Goal: Task Accomplishment & Management: Manage account settings

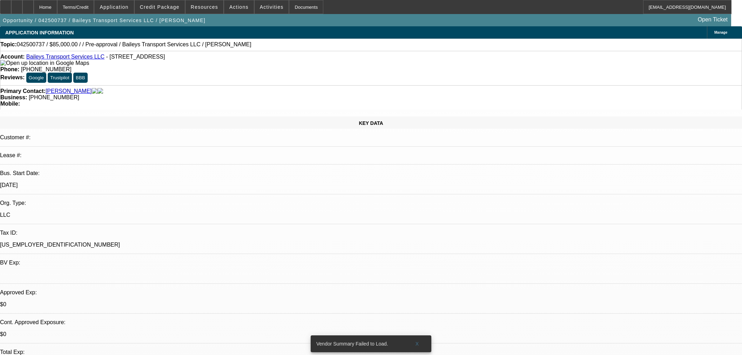
select select "0.15"
select select "2"
select select "0"
select select "6"
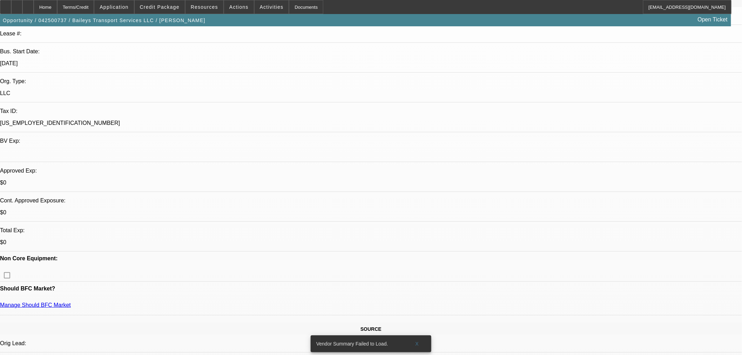
scroll to position [117, 0]
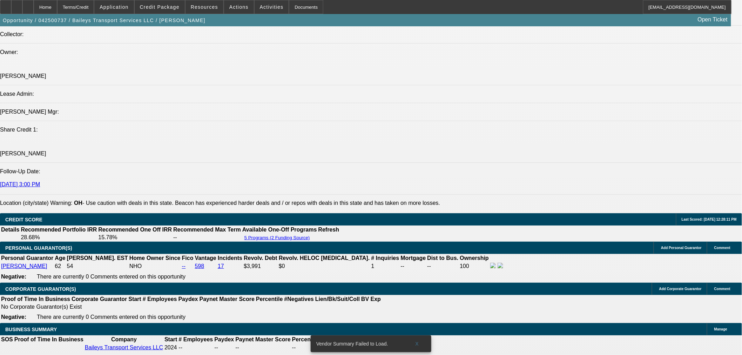
scroll to position [934, 0]
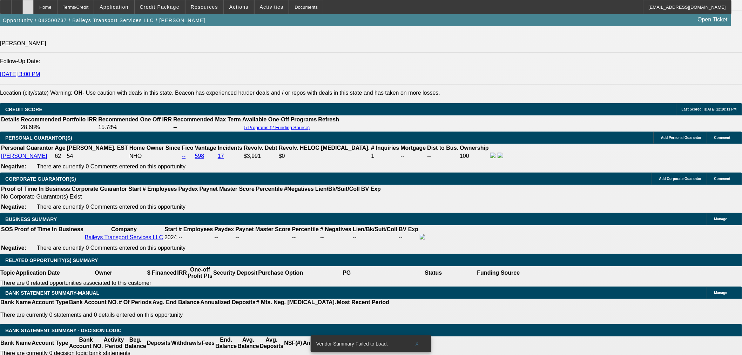
click at [28, 5] on icon at bounding box center [28, 5] width 0 height 0
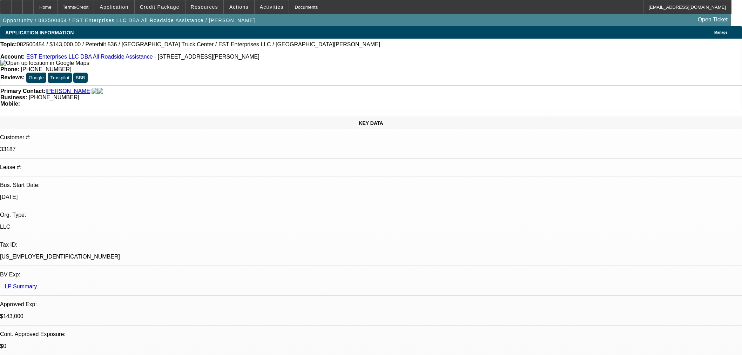
select select "0"
select select "2"
select select "0"
select select "6"
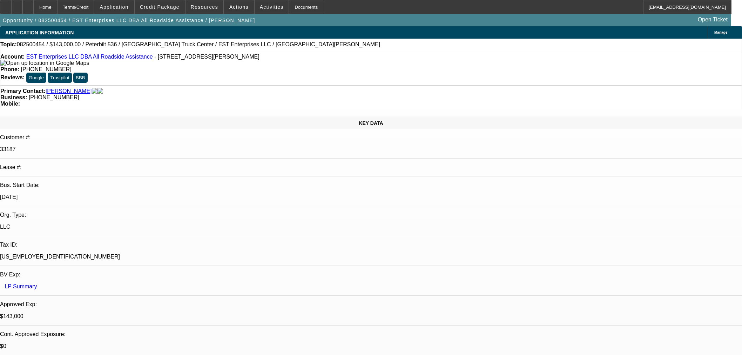
select select "0"
select select "2"
select select "0"
select select "6"
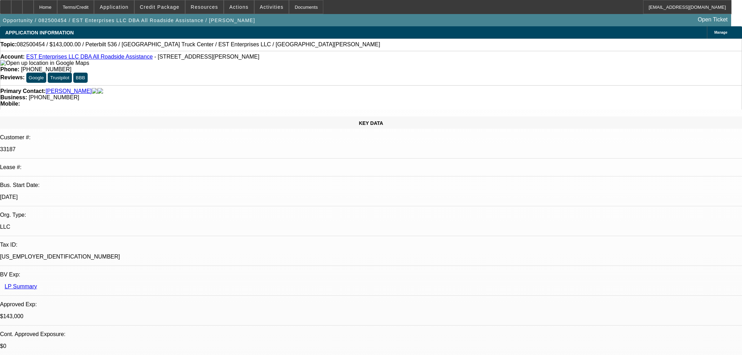
select select "0"
select select "2"
select select "0"
select select "6"
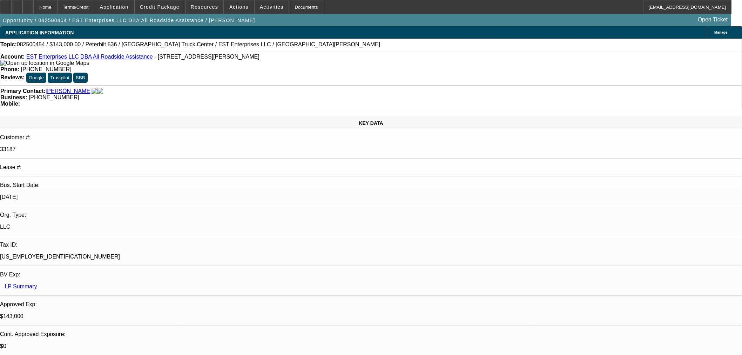
select select "0"
select select "2"
select select "0.1"
select select "4"
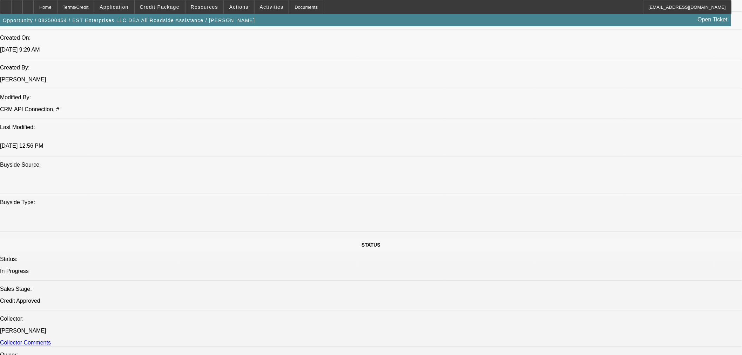
scroll to position [272, 0]
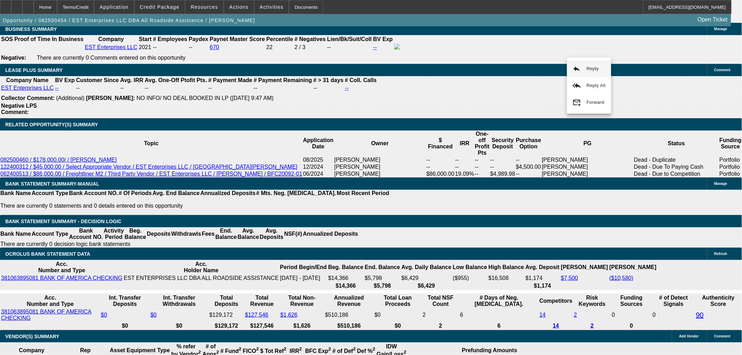
scroll to position [1129, 0]
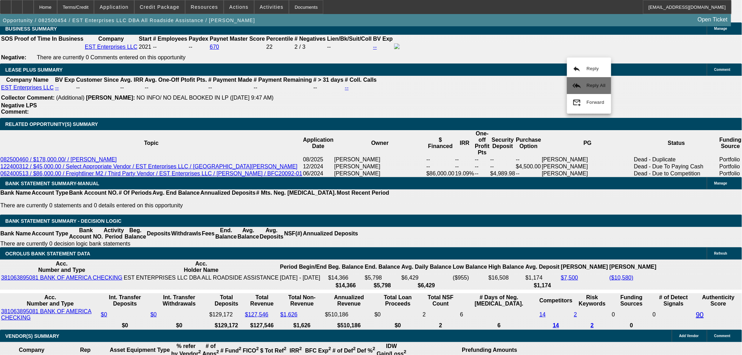
click at [584, 83] on button "reply_all Reply All" at bounding box center [589, 85] width 44 height 17
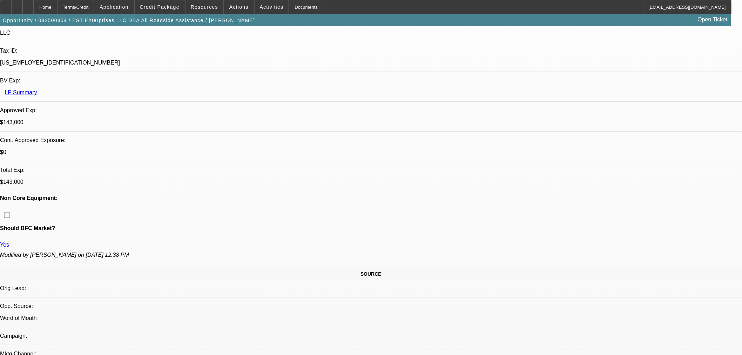
scroll to position [39, 0]
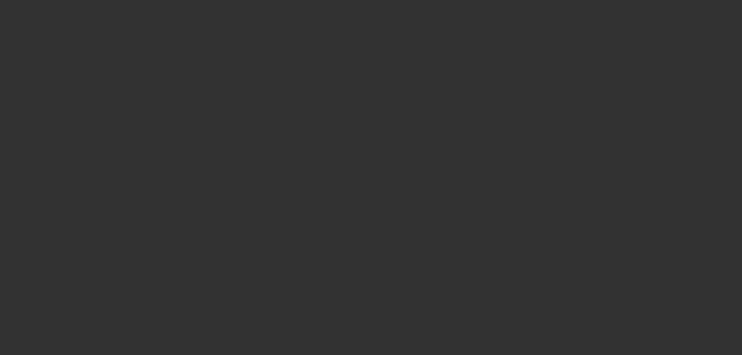
scroll to position [0, 0]
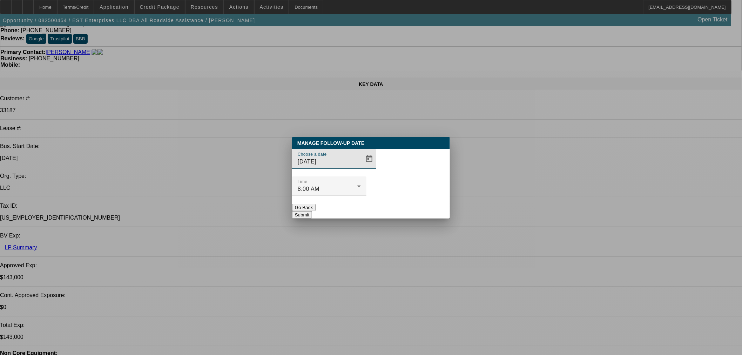
click at [361, 167] on span "Open calendar" at bounding box center [369, 158] width 17 height 17
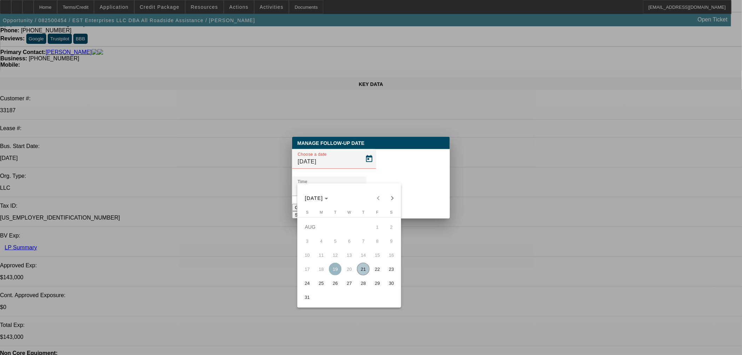
click at [376, 269] on span "22" at bounding box center [377, 268] width 13 height 13
type input "8/22/2025"
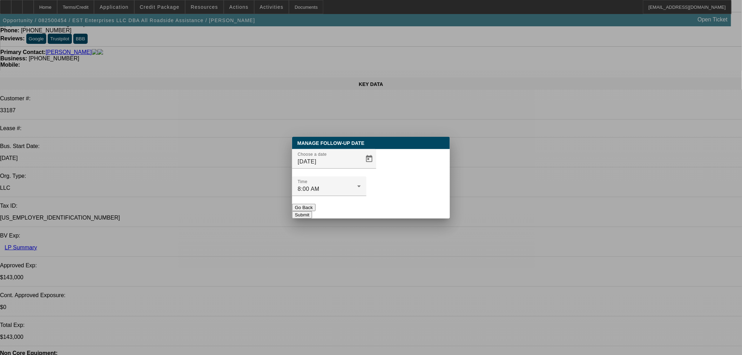
click at [312, 211] on button "Submit" at bounding box center [302, 214] width 20 height 7
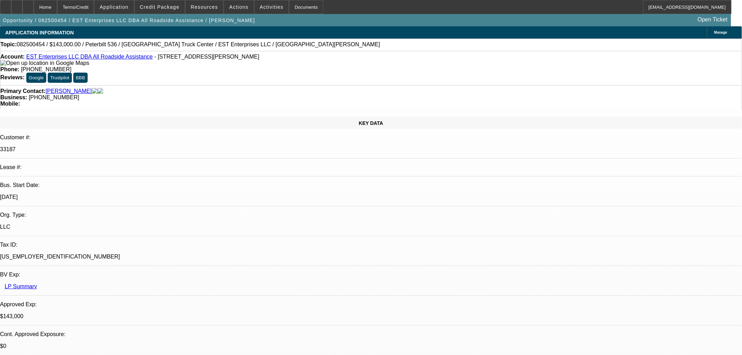
click at [586, 26] on div "Opportunity / 082500454 / EST Enterprises LLC DBA All Roadside Assistance / Whi…" at bounding box center [365, 20] width 731 height 12
radio input "true"
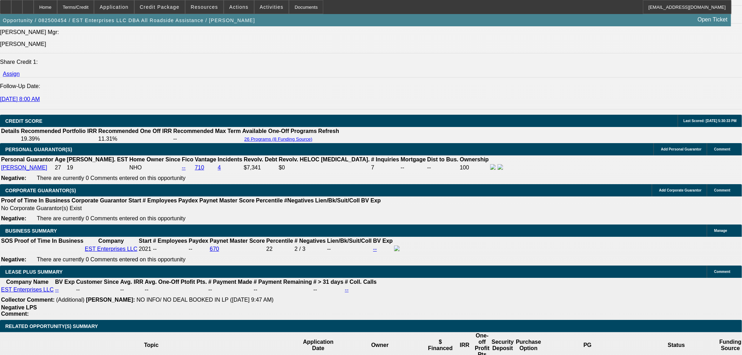
scroll to position [818, 0]
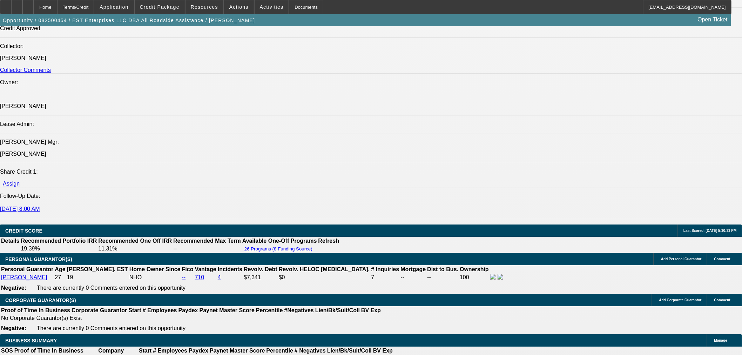
type textarea "Get truck posted then push for docs"
radio input "true"
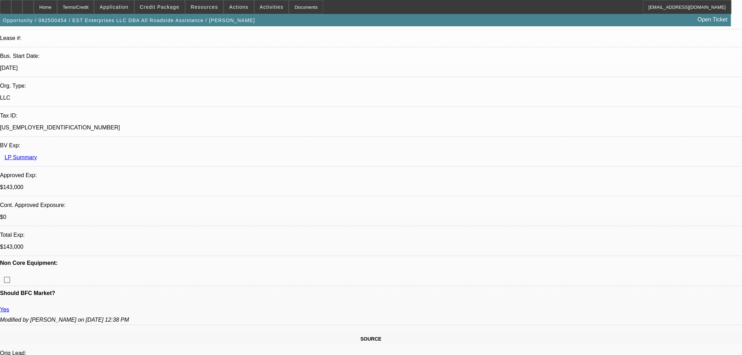
scroll to position [0, 0]
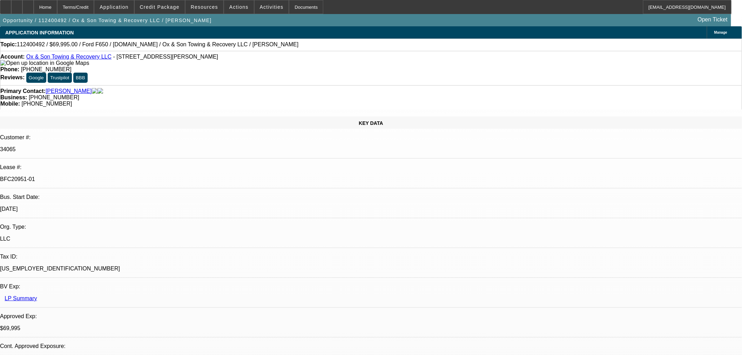
select select "0"
select select "3"
select select "0"
select select "6"
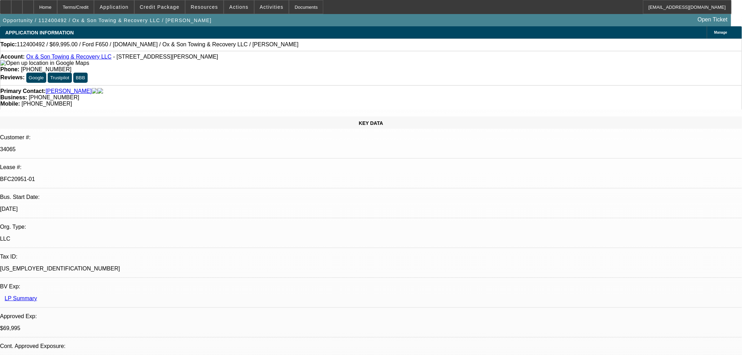
select select "0"
select select "3"
select select "0"
select select "6"
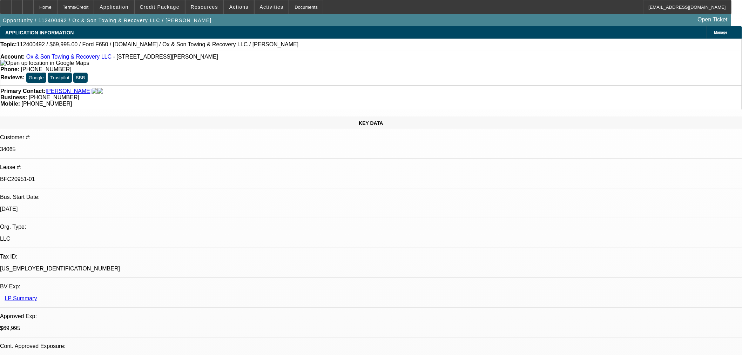
select select "0"
select select "3"
select select "0"
select select "6"
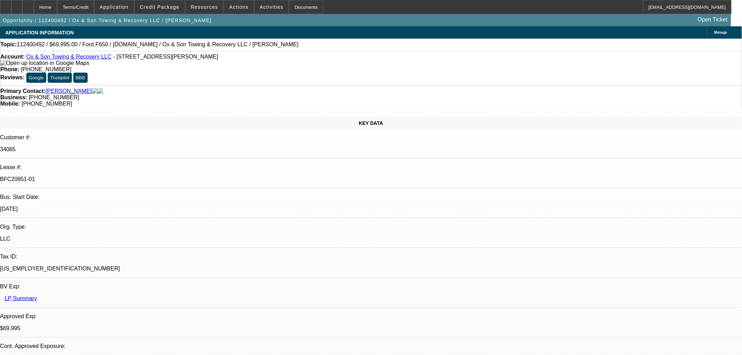
select select "0"
select select "3"
select select "0"
select select "6"
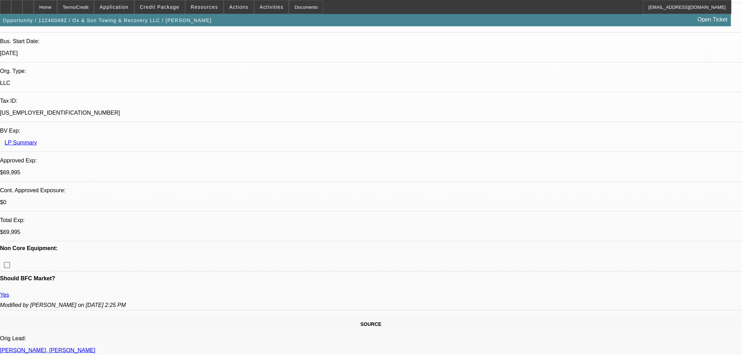
drag, startPoint x: 496, startPoint y: 30, endPoint x: 503, endPoint y: 30, distance: 6.7
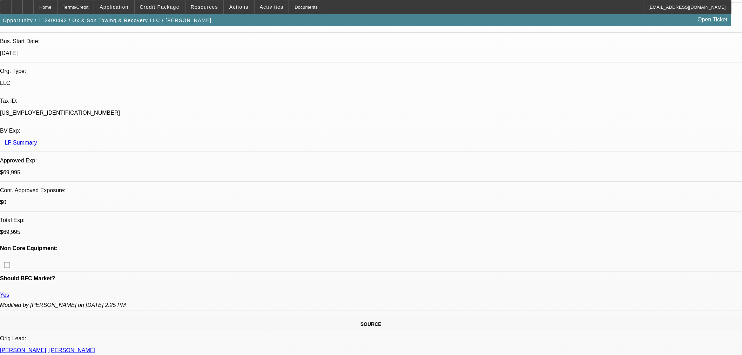
click at [34, 4] on div at bounding box center [27, 7] width 11 height 14
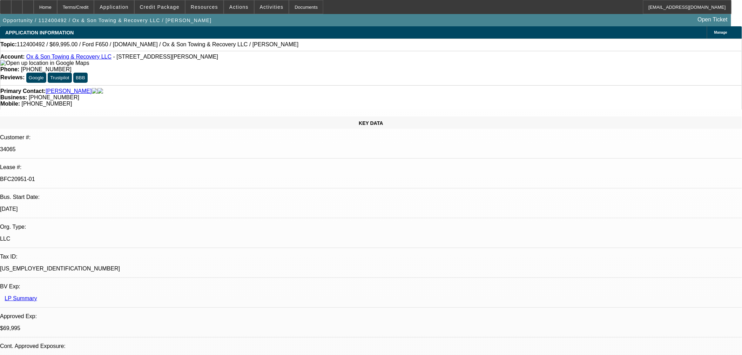
select select "0"
select select "3"
select select "0"
select select "6"
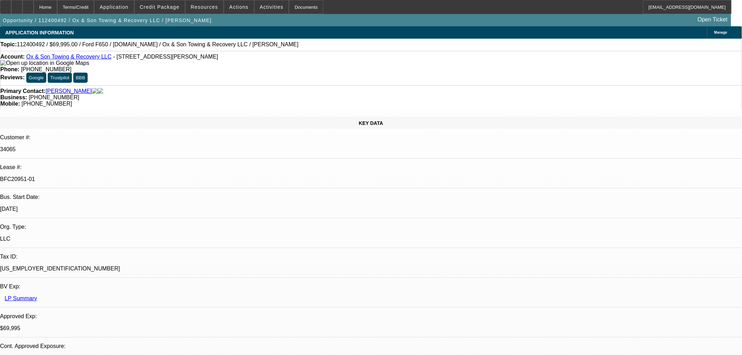
select select "0"
select select "3"
select select "0"
select select "6"
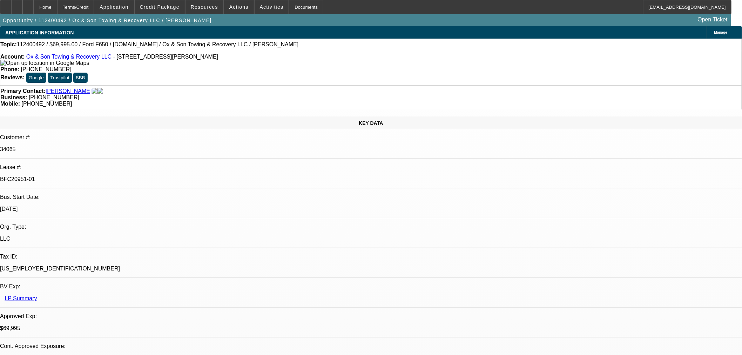
select select "0"
select select "3"
select select "0"
select select "6"
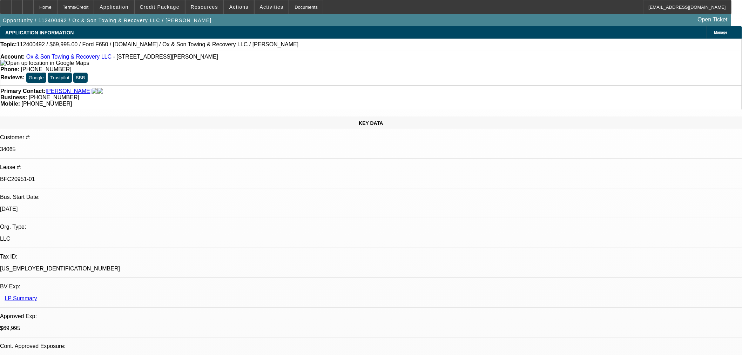
select select "0"
select select "3"
select select "0"
select select "6"
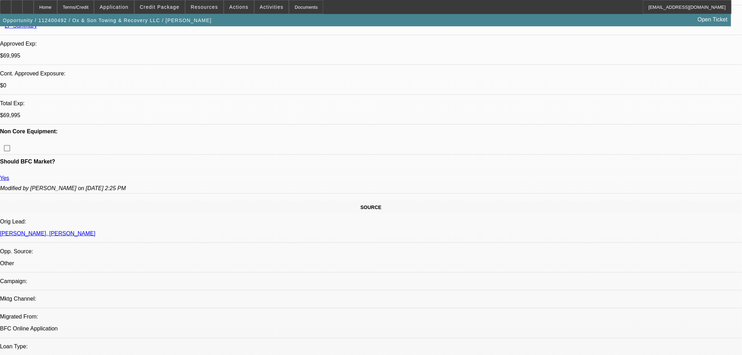
scroll to position [584, 0]
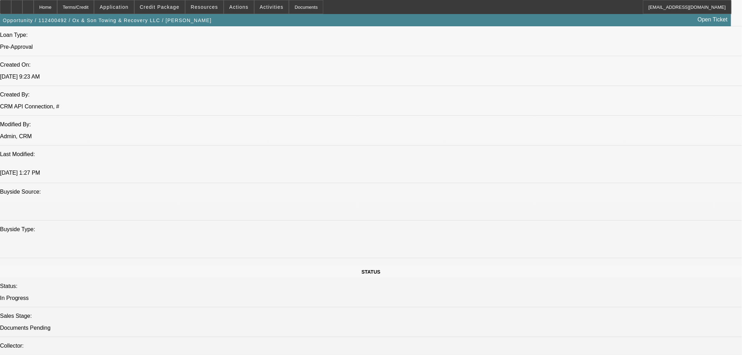
drag, startPoint x: 606, startPoint y: 278, endPoint x: 646, endPoint y: 277, distance: 40.3
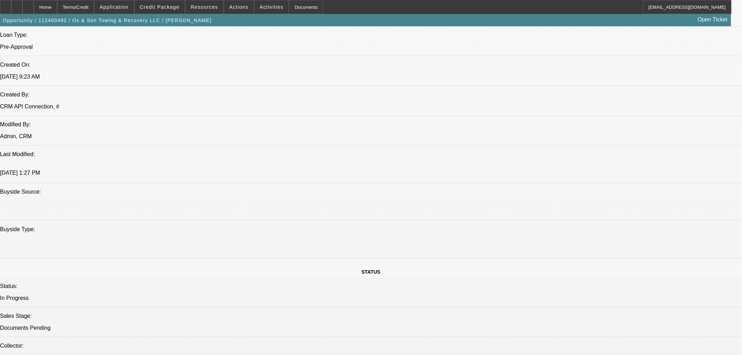
copy td "ox_son@yahoo.com"
click at [34, 3] on div at bounding box center [27, 7] width 11 height 14
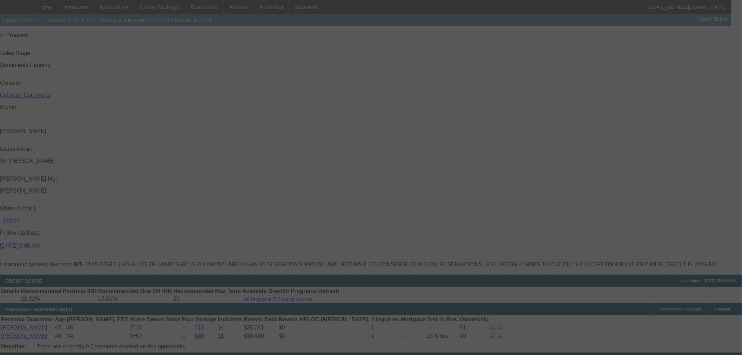
scroll to position [870, 0]
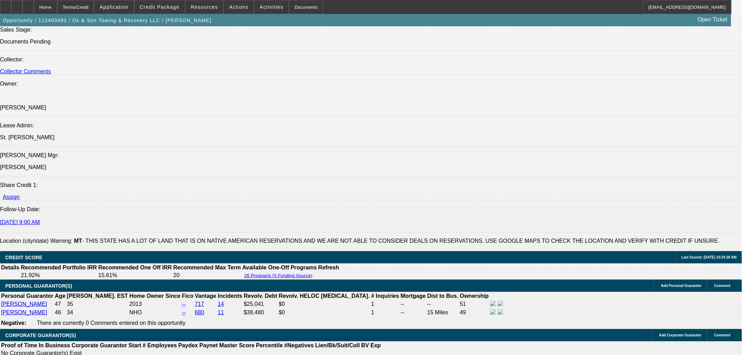
select select "0"
select select "3"
select select "0"
select select "6"
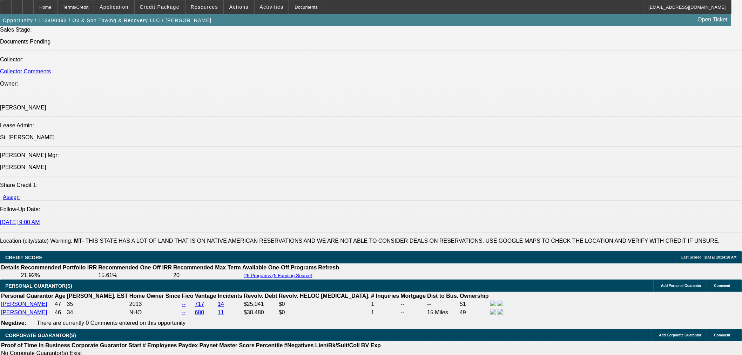
select select "0"
select select "3"
select select "0"
select select "6"
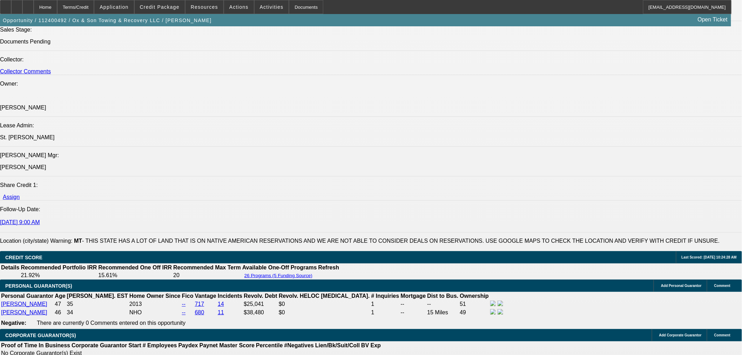
select select "0"
select select "3"
select select "0"
select select "6"
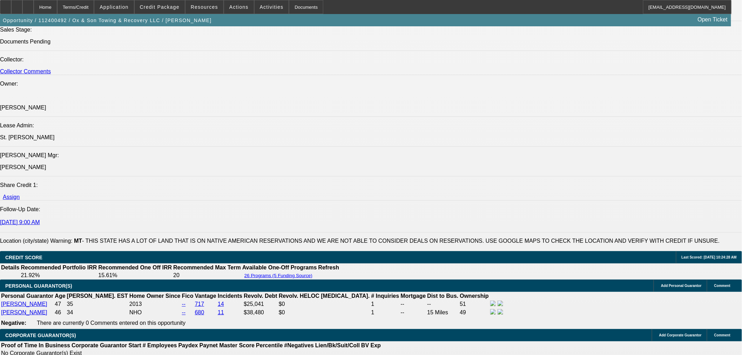
select select "0"
select select "3"
select select "0"
select select "6"
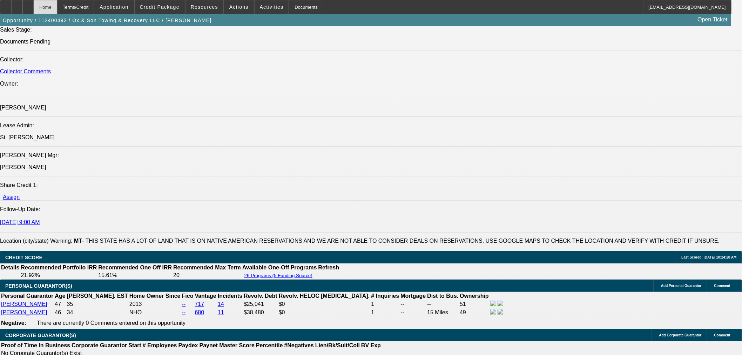
drag, startPoint x: 50, startPoint y: 12, endPoint x: 64, endPoint y: 2, distance: 16.6
click at [34, 11] on div at bounding box center [27, 7] width 11 height 14
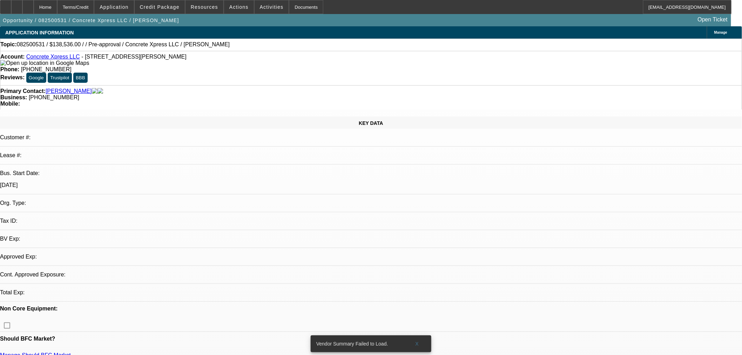
select select "0"
select select "2"
select select "0.1"
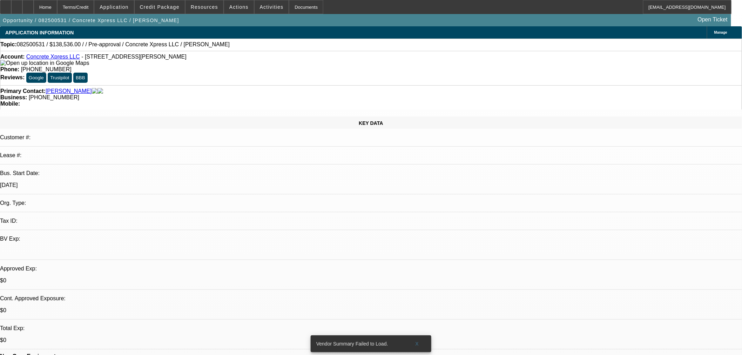
select select "1"
select select "2"
select select "4"
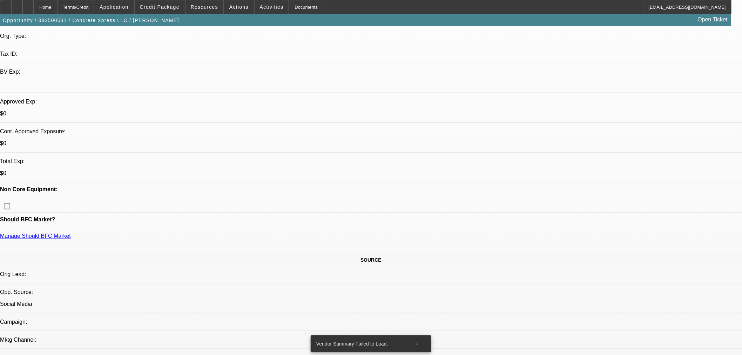
scroll to position [39, 0]
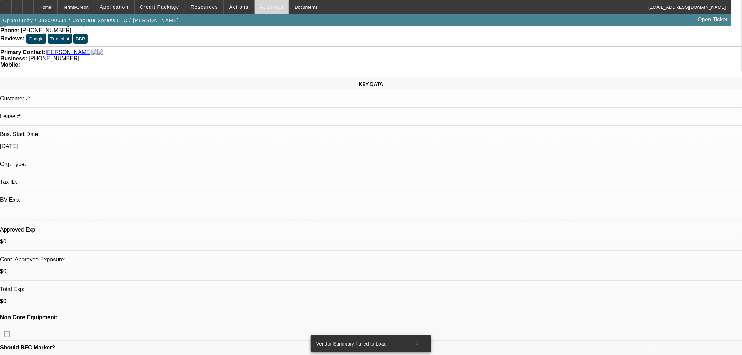
click at [260, 4] on span at bounding box center [271, 7] width 34 height 17
click at [237, 4] on div at bounding box center [371, 177] width 742 height 355
click at [237, 4] on span at bounding box center [239, 7] width 30 height 17
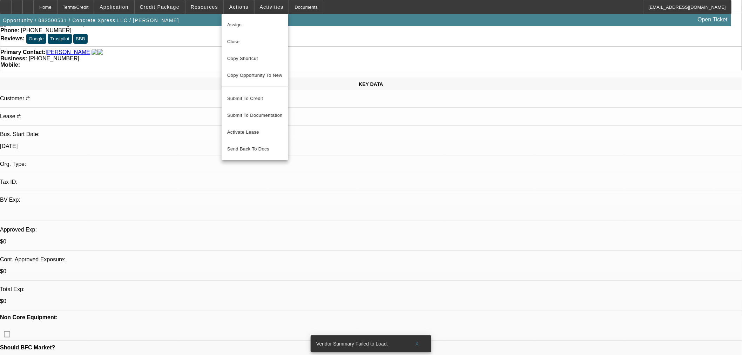
click at [265, 11] on div at bounding box center [371, 177] width 742 height 355
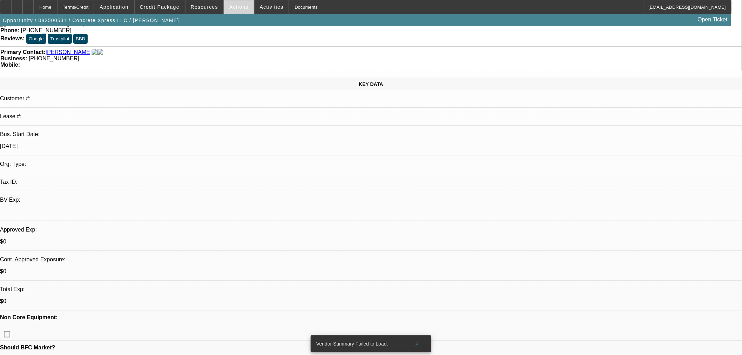
click at [230, 5] on span "Actions" at bounding box center [238, 7] width 19 height 6
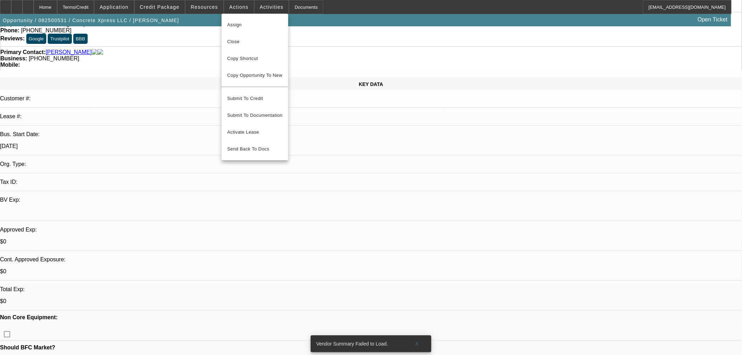
click at [274, 5] on div at bounding box center [371, 177] width 742 height 355
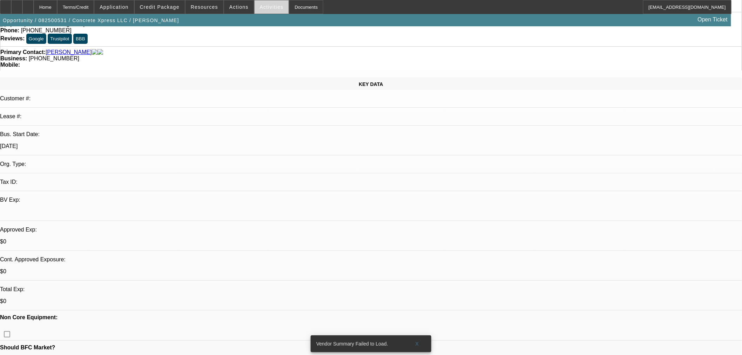
click at [272, 3] on span at bounding box center [271, 7] width 34 height 17
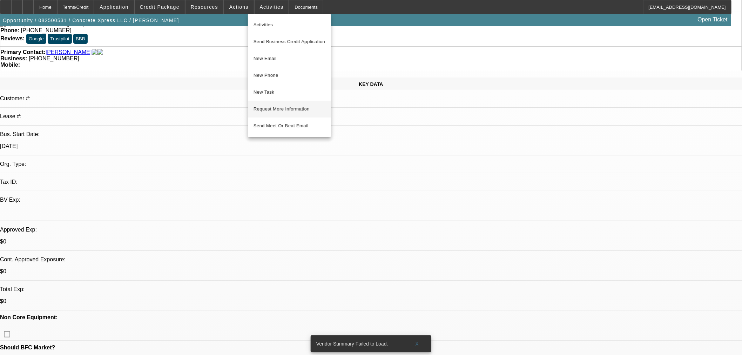
click at [282, 109] on span "Request More Information" at bounding box center [289, 109] width 72 height 8
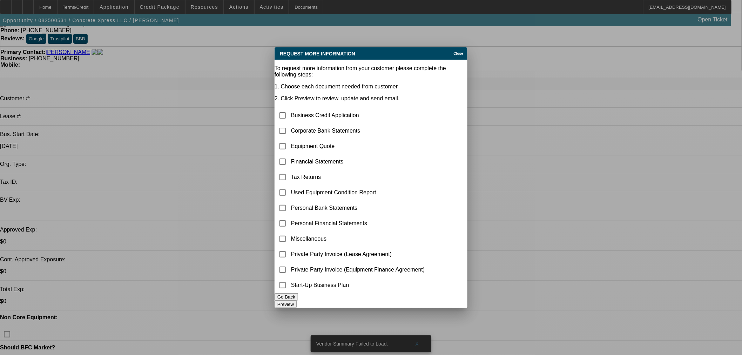
scroll to position [0, 0]
click at [289, 124] on input "checkbox" at bounding box center [282, 131] width 14 height 14
checkbox input "true"
click at [296, 300] on button "Preview" at bounding box center [285, 303] width 22 height 7
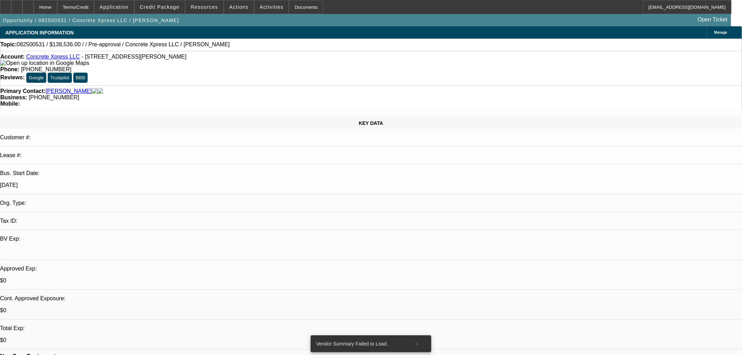
scroll to position [39, 0]
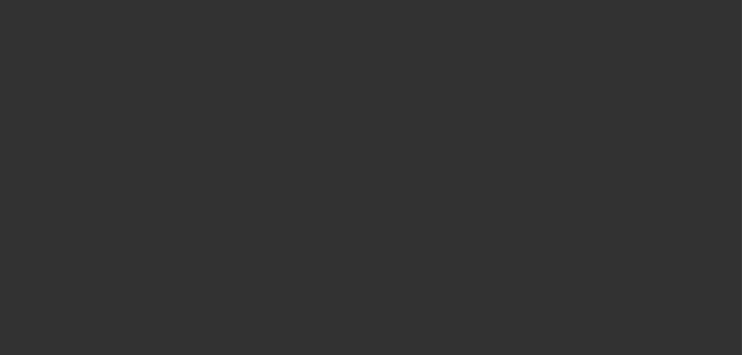
scroll to position [0, 0]
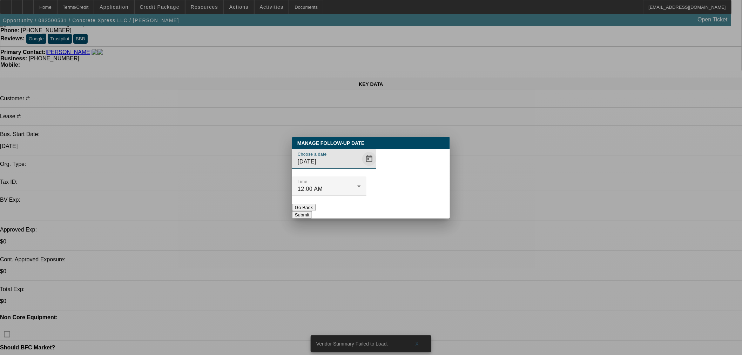
click at [361, 167] on span "Open calendar" at bounding box center [369, 158] width 17 height 17
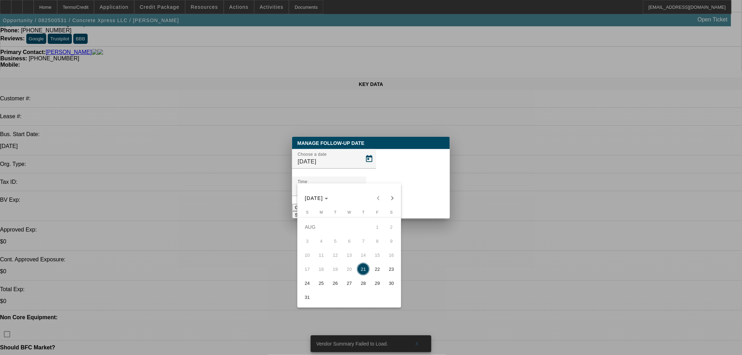
click at [373, 272] on span "22" at bounding box center [377, 268] width 13 height 13
type input "8/22/2025"
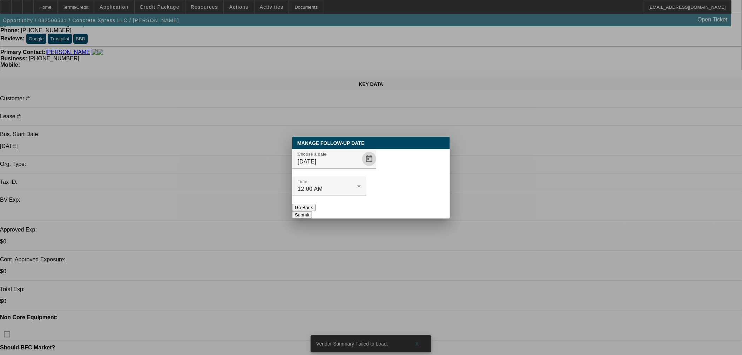
click at [312, 211] on button "Submit" at bounding box center [302, 214] width 20 height 7
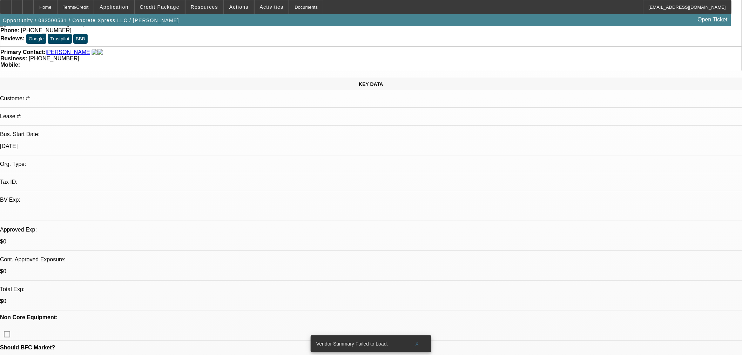
scroll to position [39, 0]
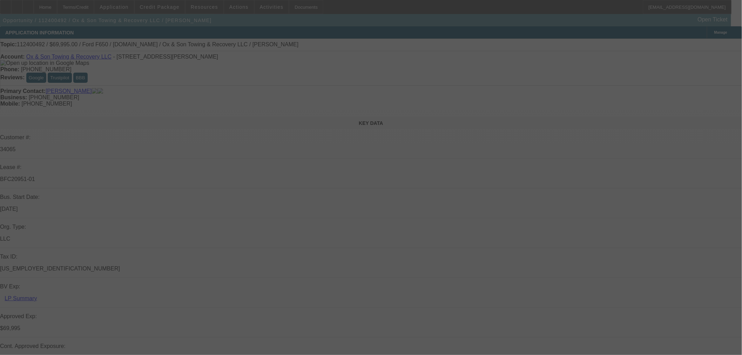
select select "0"
select select "3"
select select "0"
select select "6"
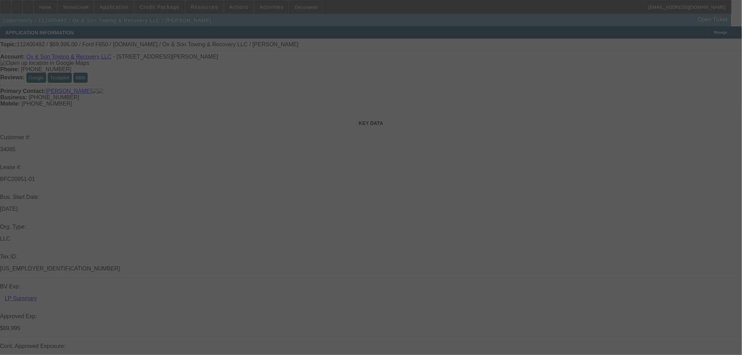
select select "0"
select select "3"
select select "0"
select select "6"
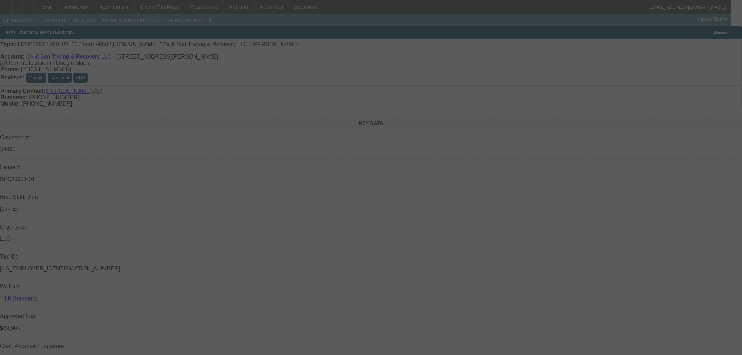
select select "0"
select select "3"
select select "0"
select select "6"
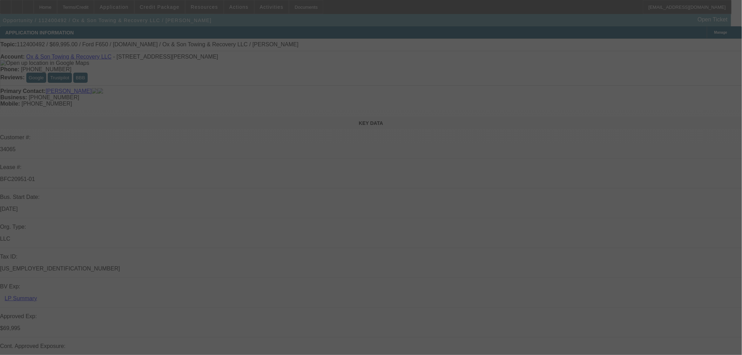
select select "0"
select select "3"
select select "0"
select select "6"
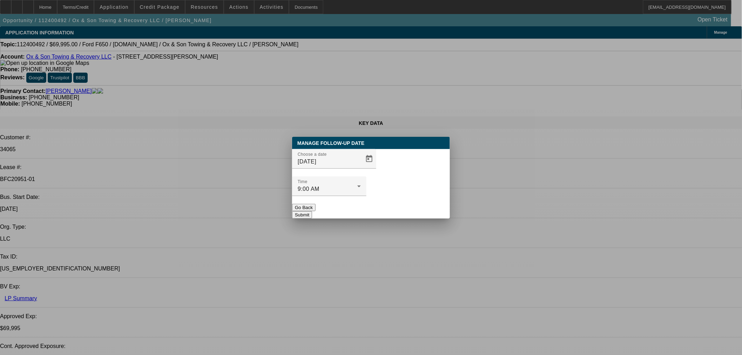
drag, startPoint x: 365, startPoint y: 195, endPoint x: 348, endPoint y: 187, distance: 18.2
click at [315, 204] on button "Go Back" at bounding box center [303, 207] width 23 height 7
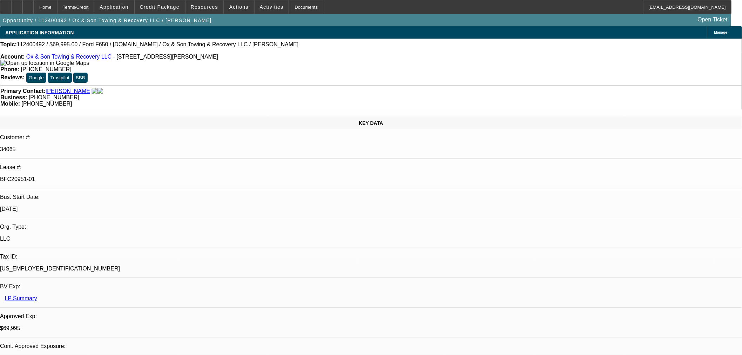
drag, startPoint x: 37, startPoint y: 11, endPoint x: 40, endPoint y: 9, distance: 4.0
click at [34, 12] on div at bounding box center [27, 7] width 11 height 14
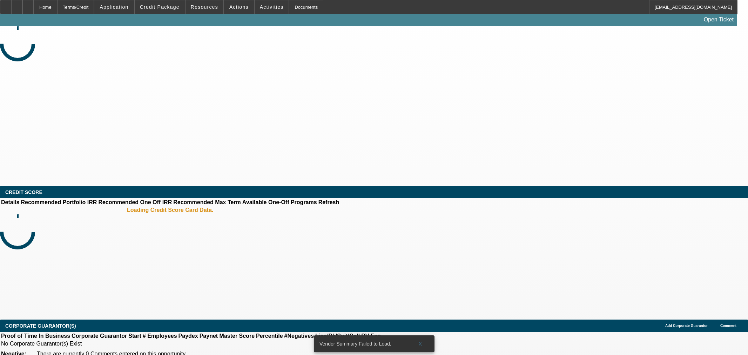
select select "0.15"
select select "2"
select select "0"
select select "6"
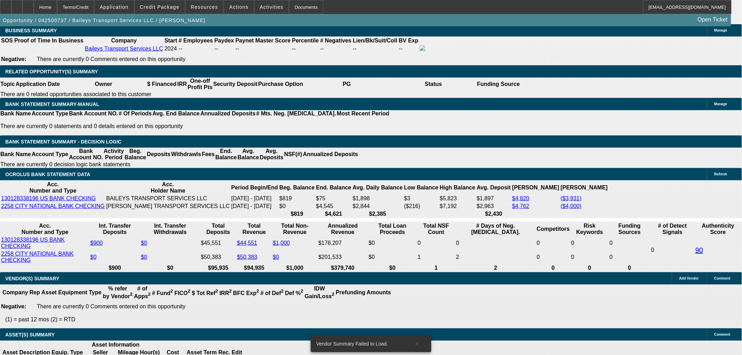
scroll to position [1090, 0]
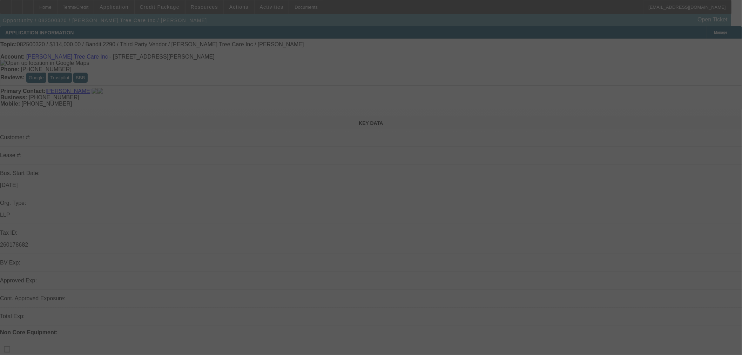
scroll to position [272, 0]
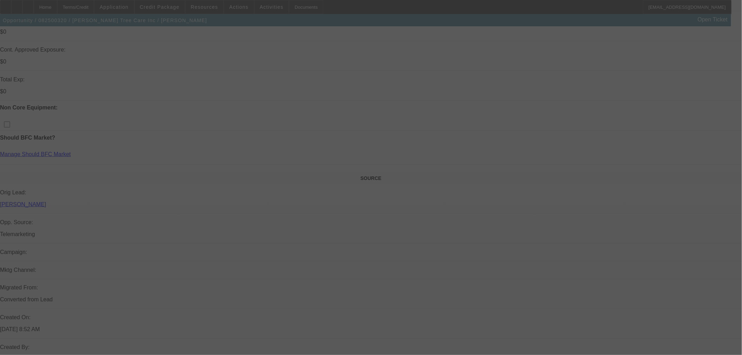
select select "0"
select select "6"
select select "0"
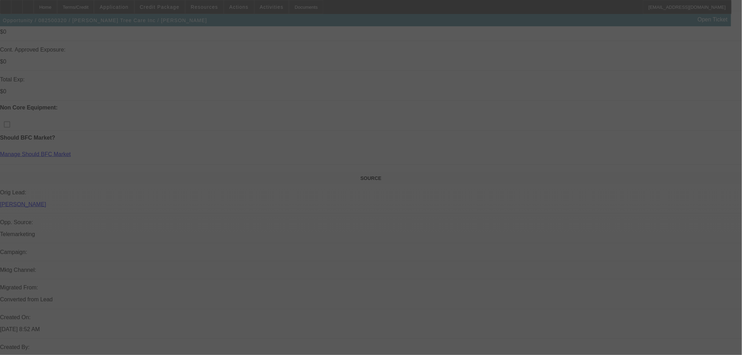
select select "0"
select select "6"
select select "0"
select select "2"
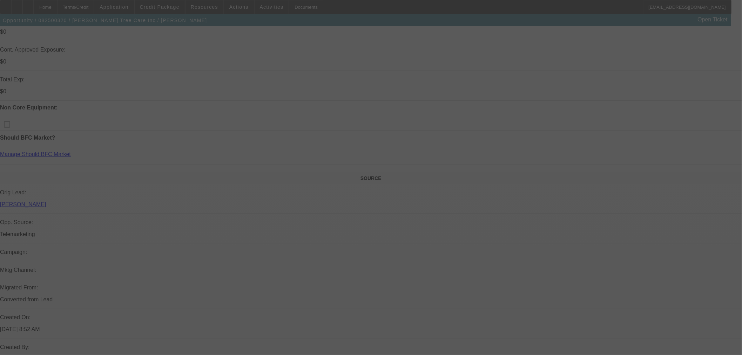
select select "2"
select select "0"
select select "6"
select select "0"
select select "2"
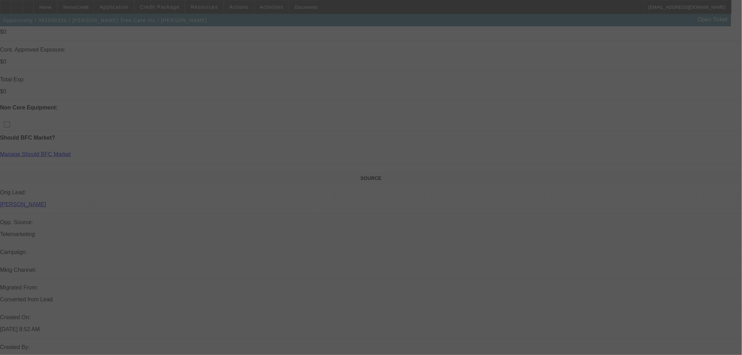
select select "2"
select select "0"
select select "6"
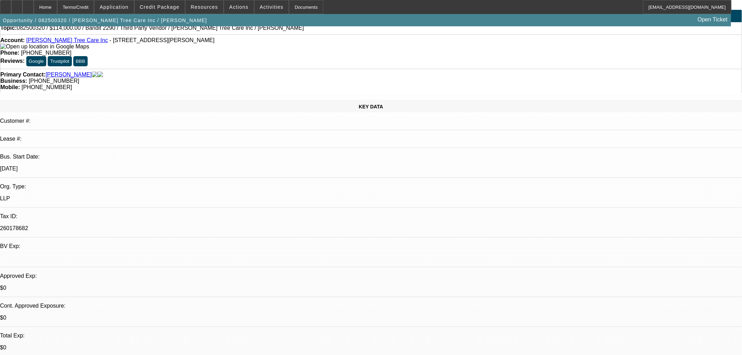
scroll to position [0, 0]
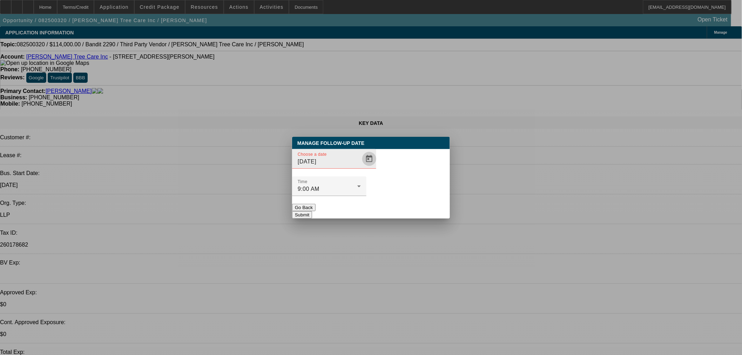
click at [361, 167] on span "Open calendar" at bounding box center [369, 158] width 17 height 17
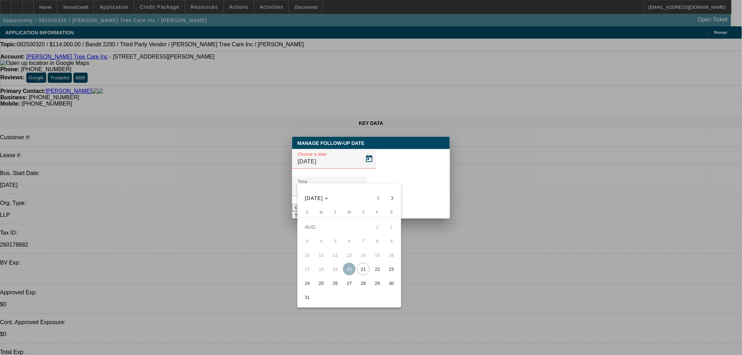
click at [373, 275] on span "22" at bounding box center [377, 268] width 13 height 13
type input "8/22/2025"
click at [312, 211] on button "Submit" at bounding box center [302, 214] width 20 height 7
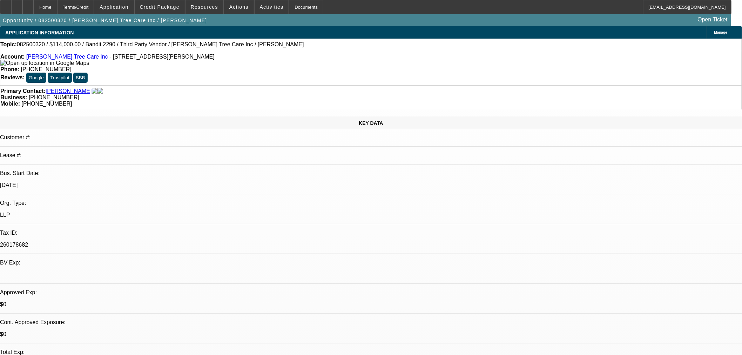
radio input "true"
type textarea "Was on the phone with other bank and asked to call me back."
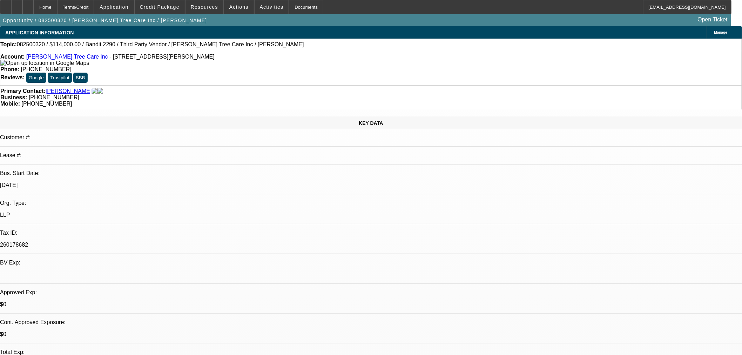
radio input "true"
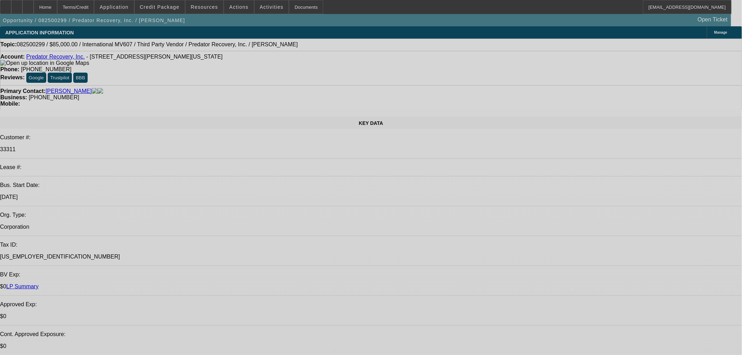
select select "0"
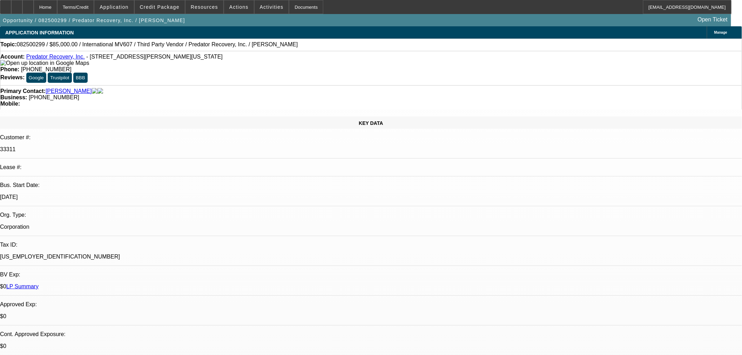
select select "0"
select select "6"
select select "0"
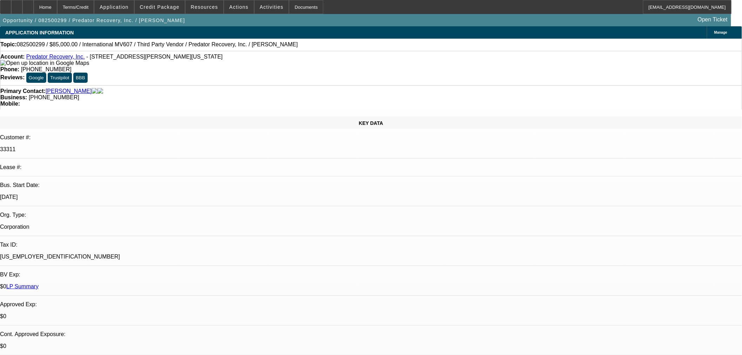
select select "0"
select select "6"
select select "0"
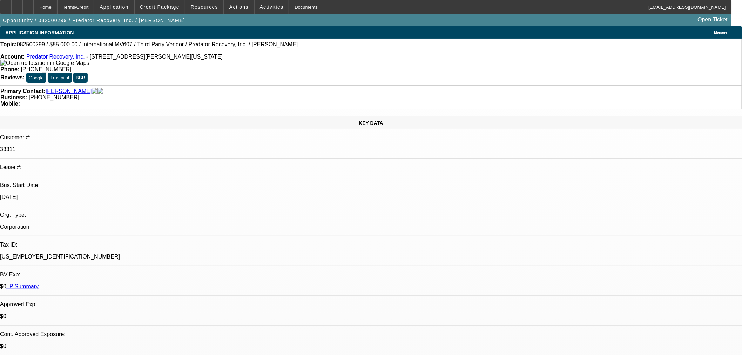
select select "6"
select select "0"
select select "6"
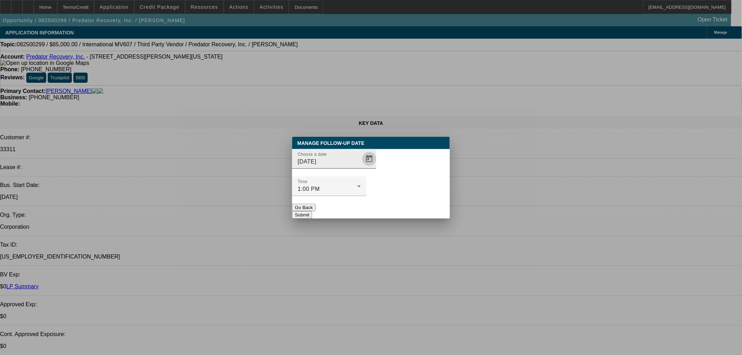
click at [361, 167] on span "Open calendar" at bounding box center [369, 158] width 17 height 17
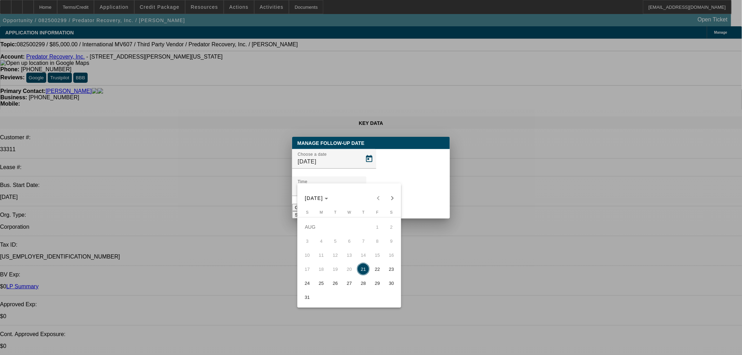
click at [376, 272] on span "22" at bounding box center [377, 268] width 13 height 13
type input "8/22/2025"
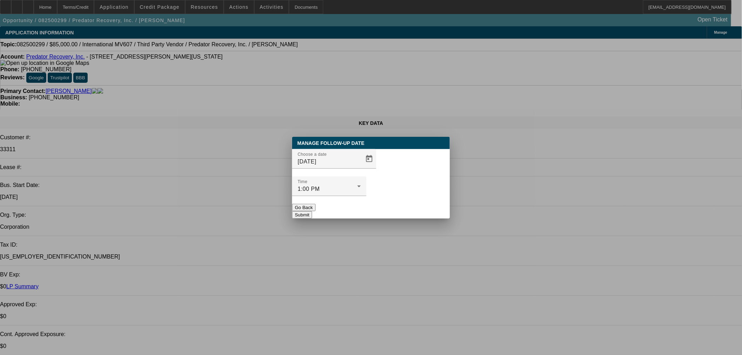
drag, startPoint x: 412, startPoint y: 193, endPoint x: 418, endPoint y: 120, distance: 73.5
click at [414, 190] on div "Manage Follow-Up Date Choose a date 8/22/2025 Time 1:00 PM Go Back Submit" at bounding box center [371, 178] width 158 height 82
click at [312, 211] on button "Submit" at bounding box center [302, 214] width 20 height 7
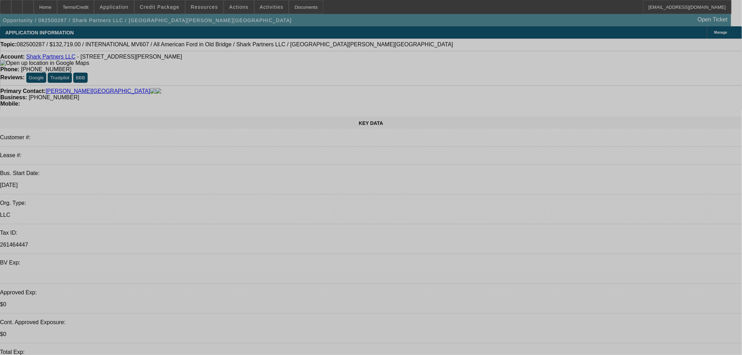
select select "0"
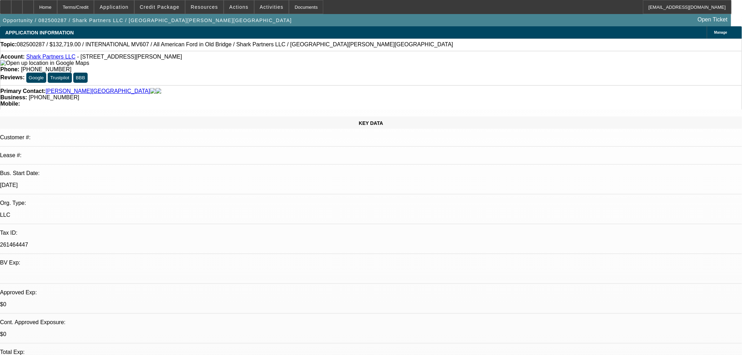
select select "2"
select select "0"
select select "6"
select select "0"
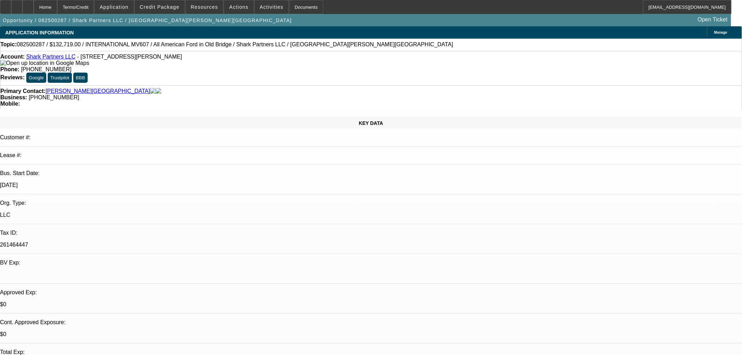
select select "2"
select select "0"
select select "6"
select select "0"
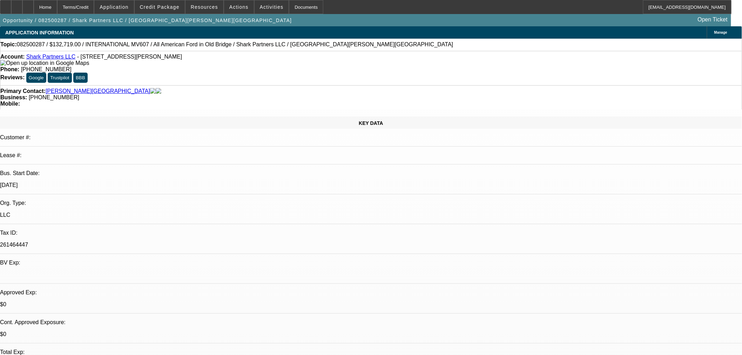
select select "2"
select select "0"
select select "6"
select select "0"
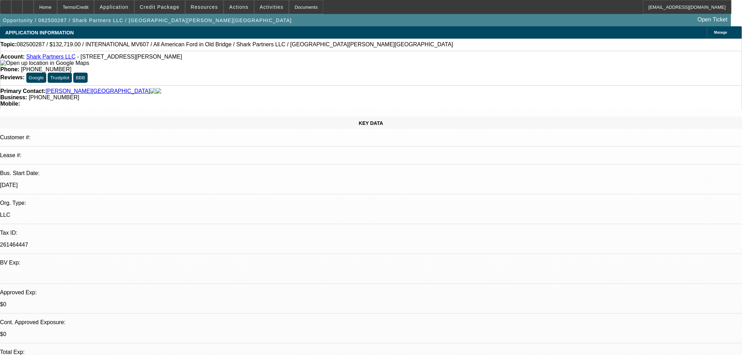
select select "2"
select select "0"
select select "6"
click at [563, 88] on button "reply_all Reply All" at bounding box center [556, 83] width 44 height 17
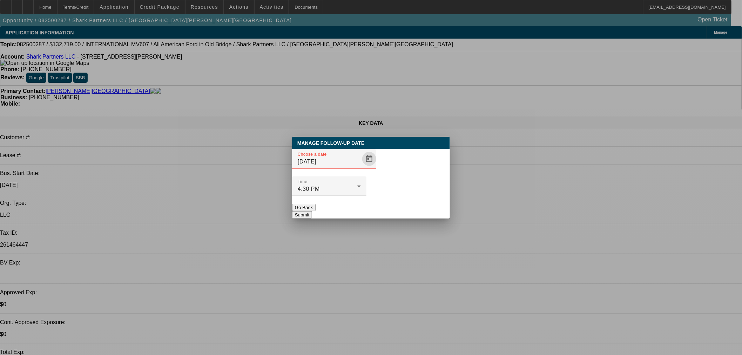
click at [361, 167] on span "Open calendar" at bounding box center [369, 158] width 17 height 17
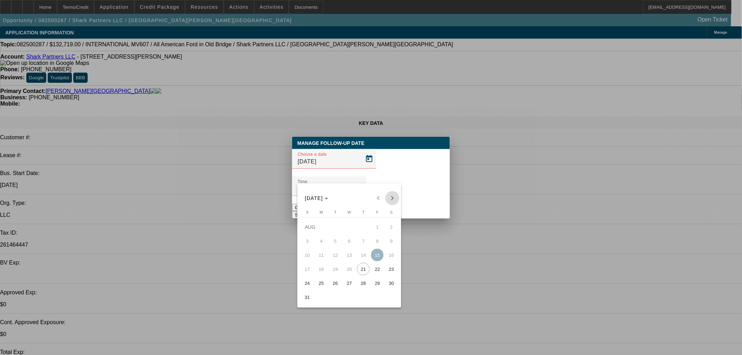
click at [395, 197] on span "Next month" at bounding box center [392, 198] width 14 height 14
click at [368, 240] on span "4" at bounding box center [363, 240] width 13 height 13
type input "9/4/2025"
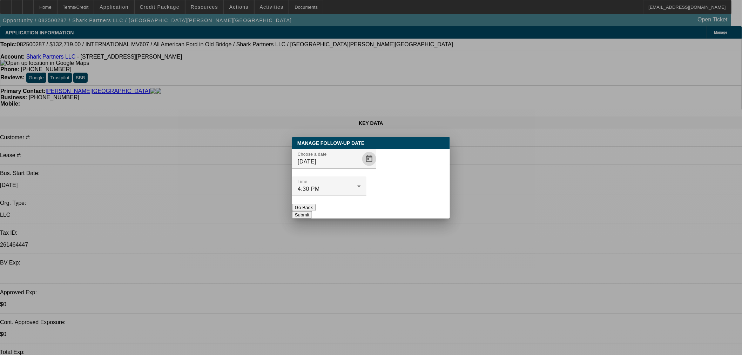
drag, startPoint x: 406, startPoint y: 191, endPoint x: 407, endPoint y: 186, distance: 4.6
click at [312, 211] on button "Submit" at bounding box center [302, 214] width 20 height 7
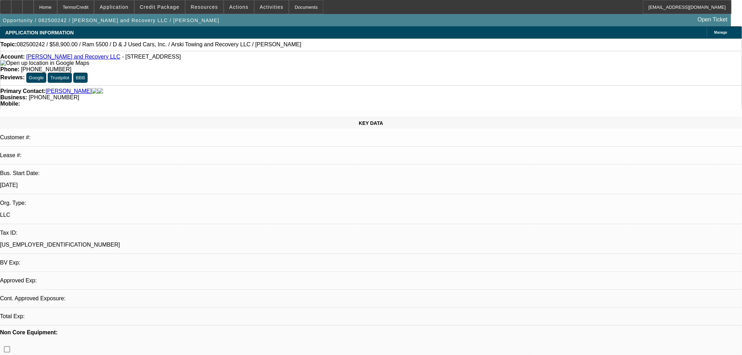
select select "0"
select select "0.1"
select select "1"
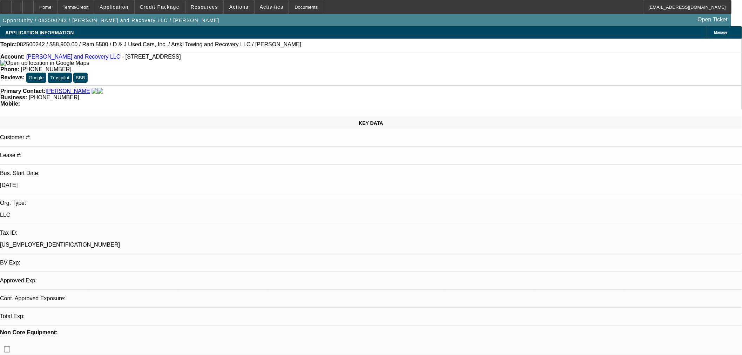
select select "4"
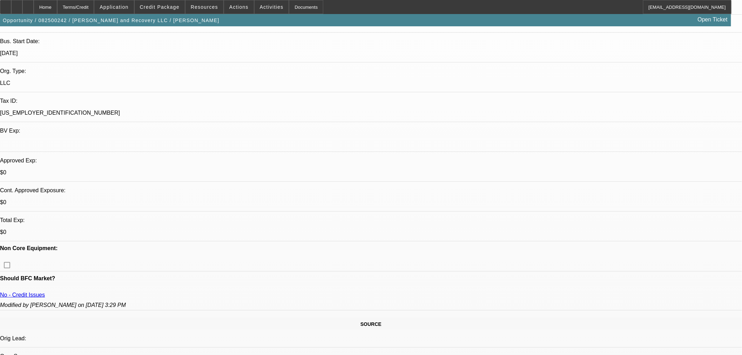
scroll to position [117, 0]
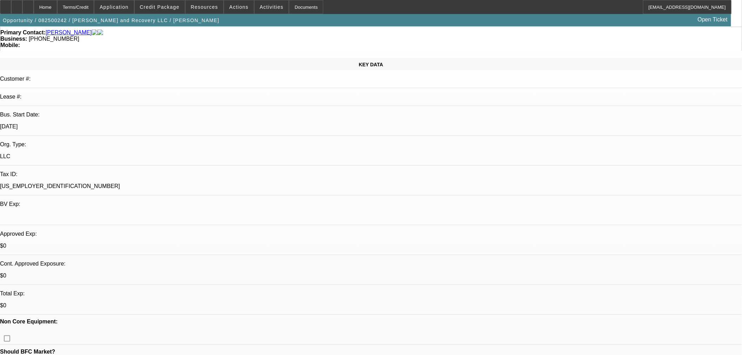
scroll to position [0, 0]
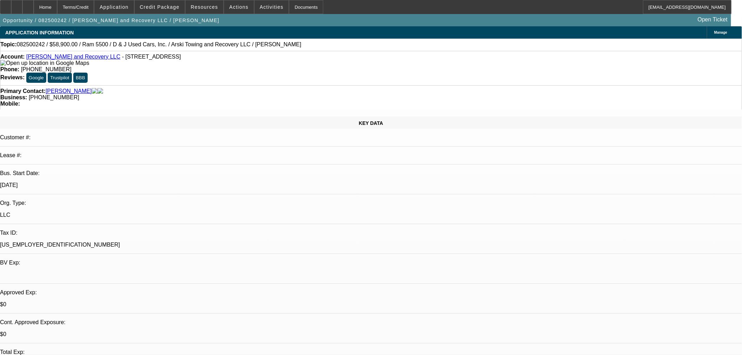
click at [34, 3] on div at bounding box center [27, 7] width 11 height 14
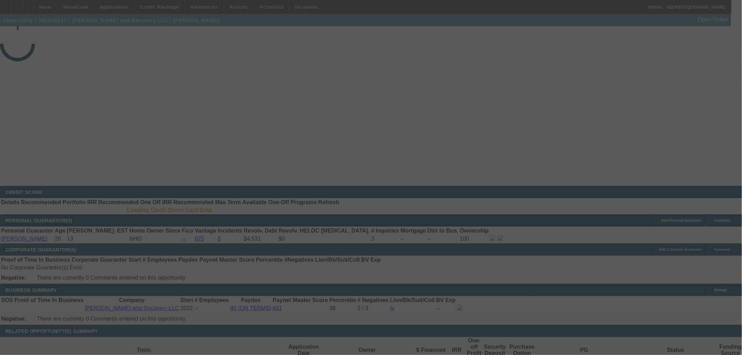
select select "0"
select select "0.1"
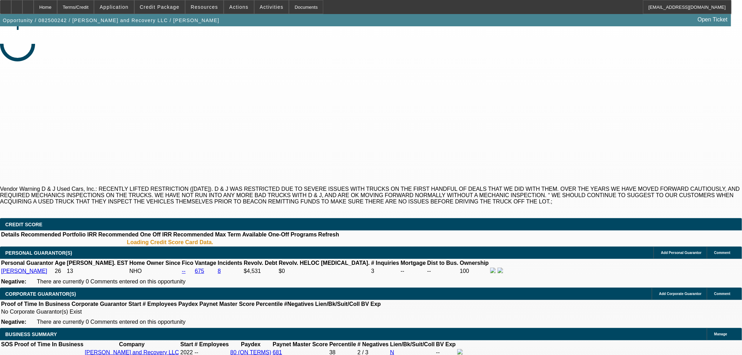
select select "1"
select select "4"
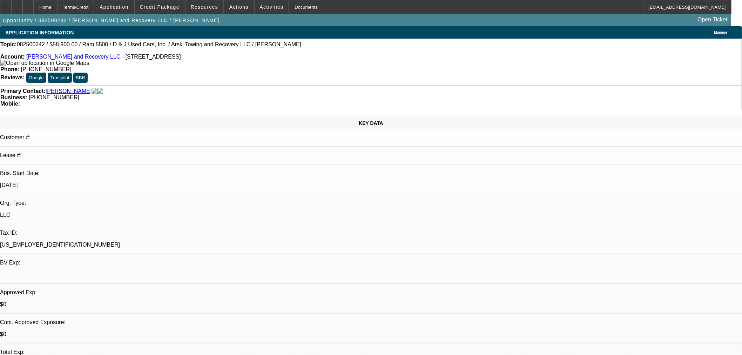
radio input "true"
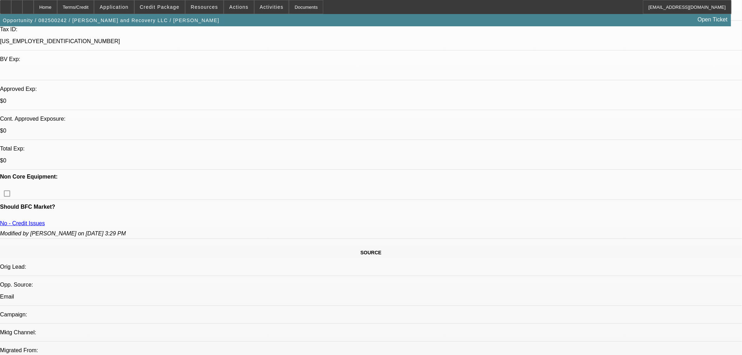
scroll to position [350, 0]
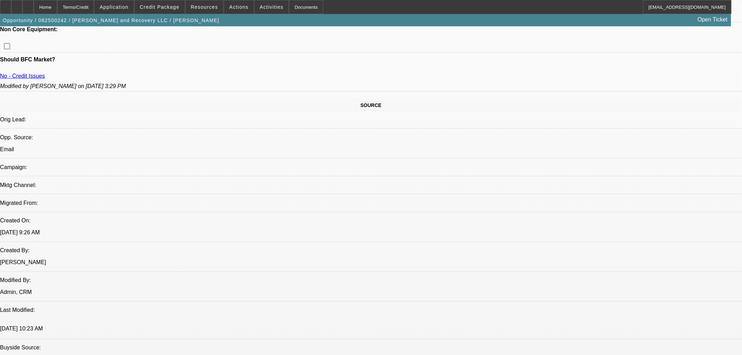
type textarea "Try once more before closing. explain why she can't get approved"
radio input "true"
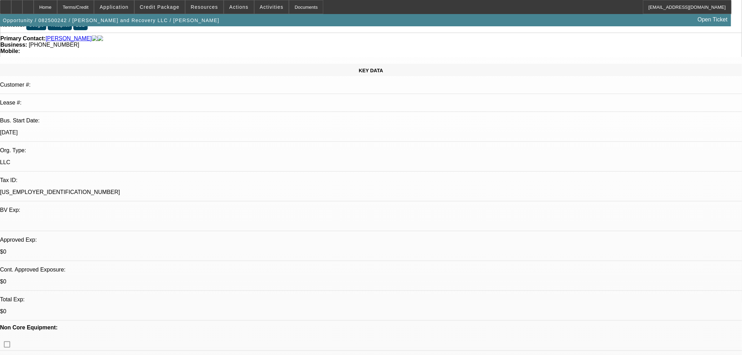
scroll to position [0, 0]
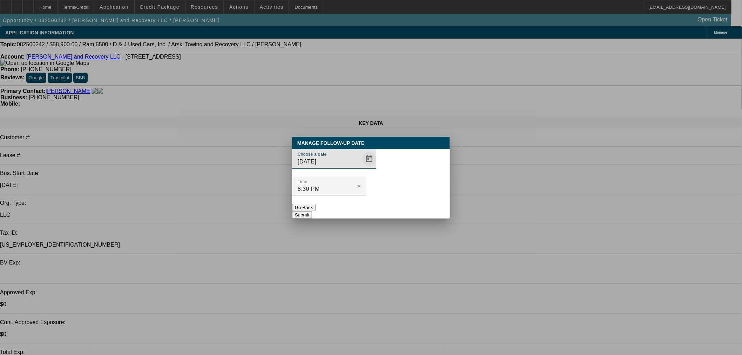
click at [361, 167] on span "Open calendar" at bounding box center [369, 158] width 17 height 17
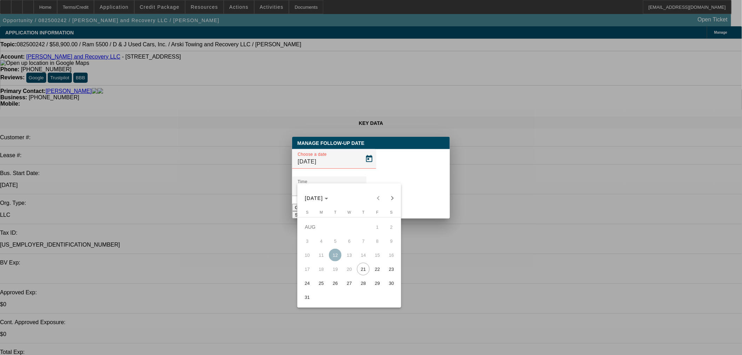
click at [334, 278] on button "26" at bounding box center [335, 283] width 14 height 14
type input "8/26/2025"
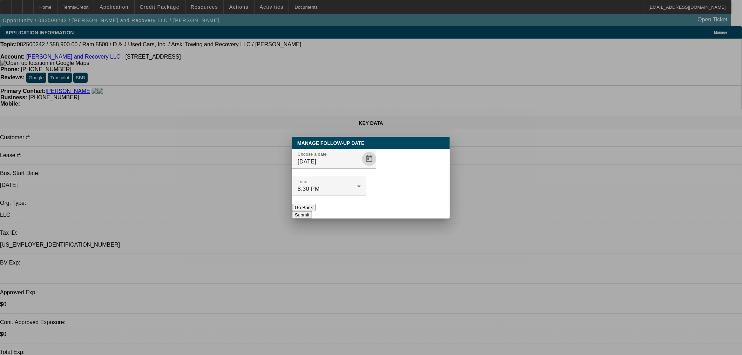
click at [312, 211] on button "Submit" at bounding box center [302, 214] width 20 height 7
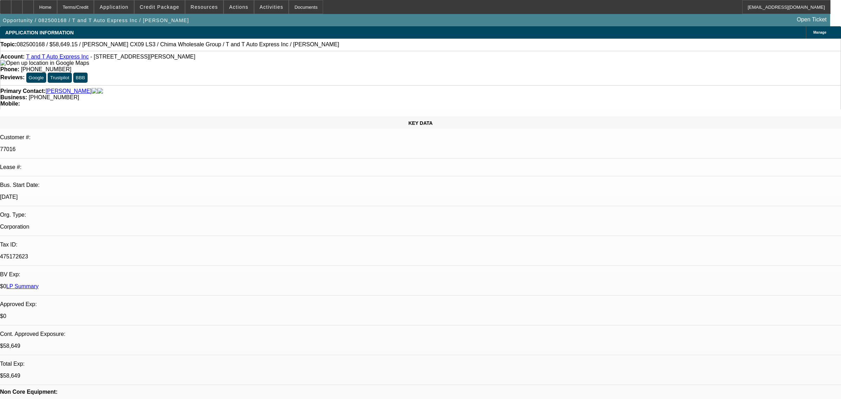
select select "0.15"
select select "2"
select select "0"
select select "6"
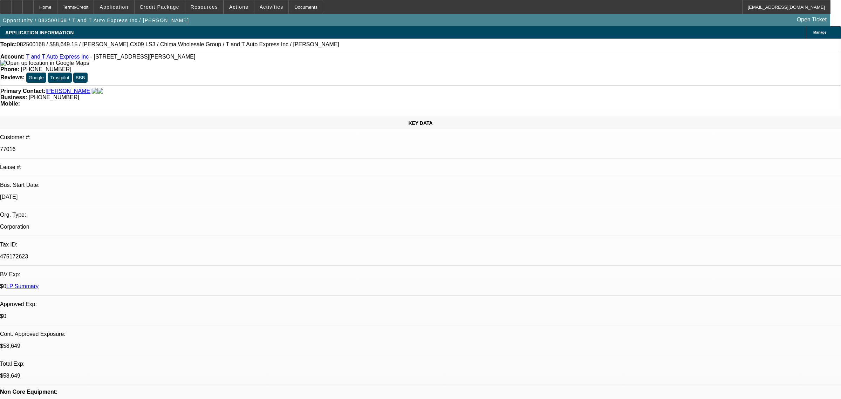
select select "0.15"
select select "2"
select select "0"
select select "6"
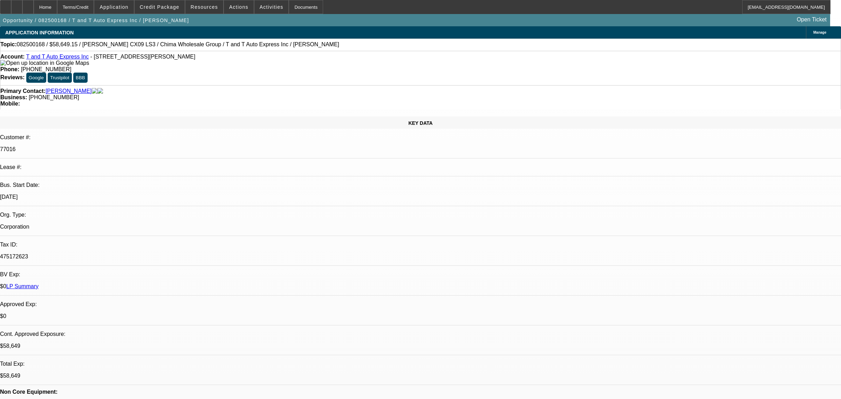
select select "0.15"
select select "2"
select select "0"
select select "6"
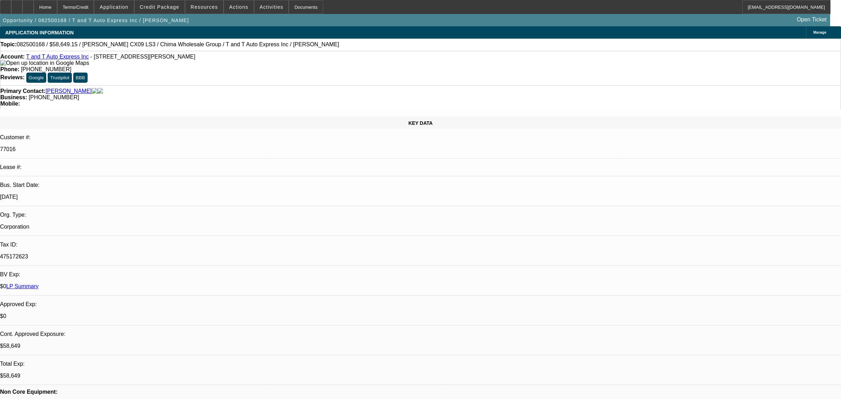
select select "0"
select select "6"
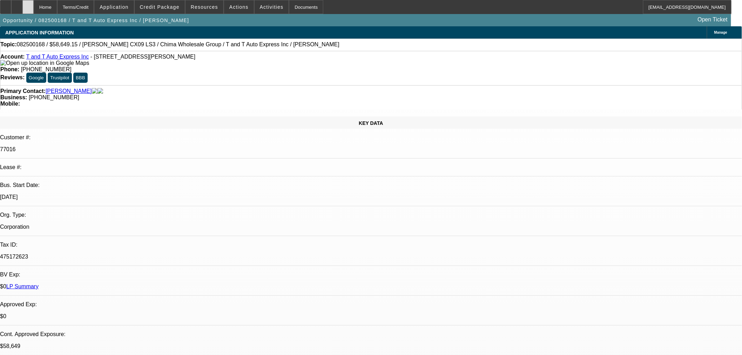
click at [34, 5] on div at bounding box center [27, 7] width 11 height 14
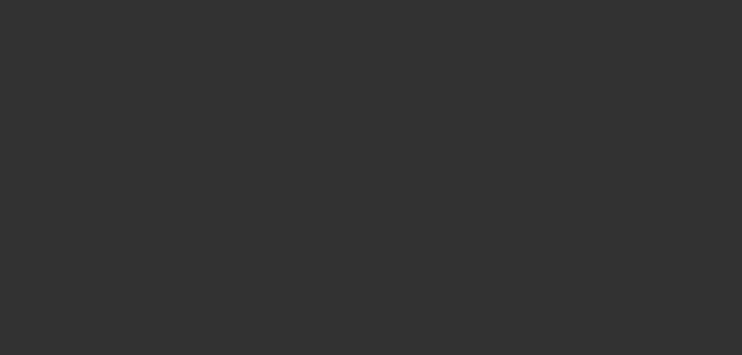
select select "0.15"
select select "2"
select select "0"
select select "6"
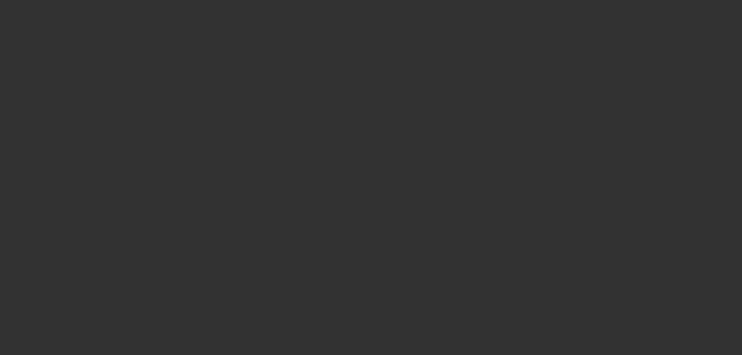
select select "0.15"
select select "2"
select select "0"
select select "6"
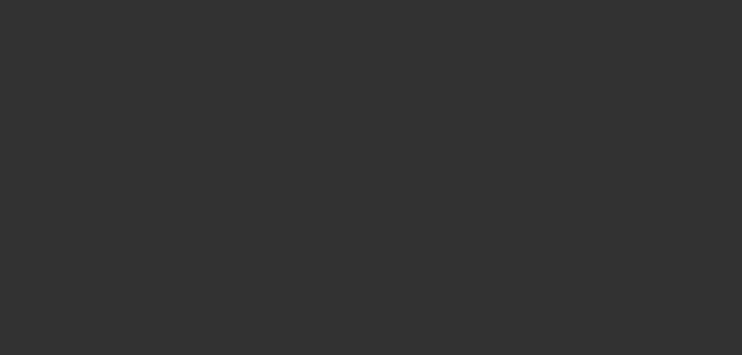
select select "0.15"
select select "2"
select select "0"
select select "6"
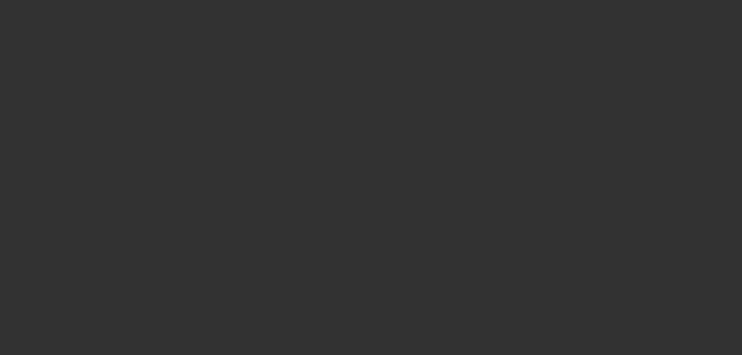
select select "0"
select select "6"
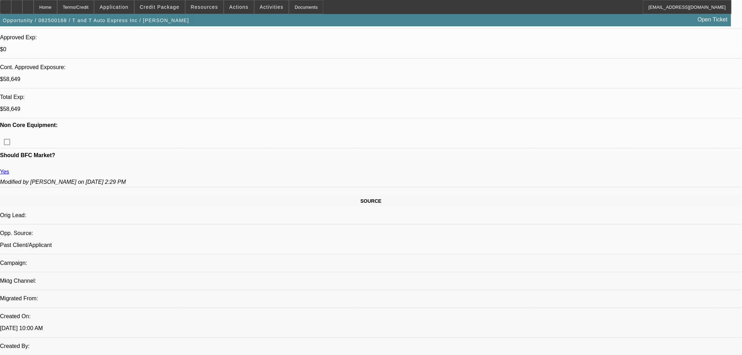
scroll to position [78, 0]
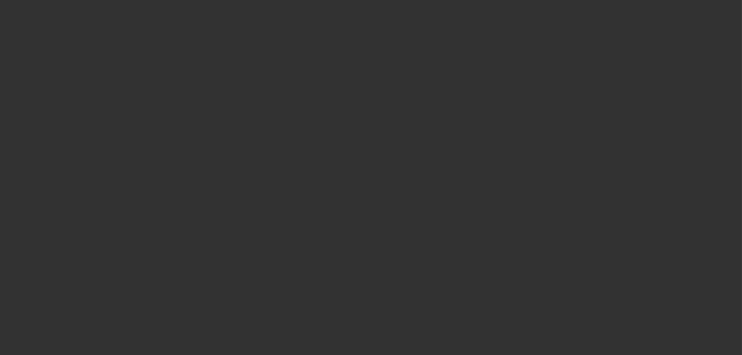
scroll to position [0, 0]
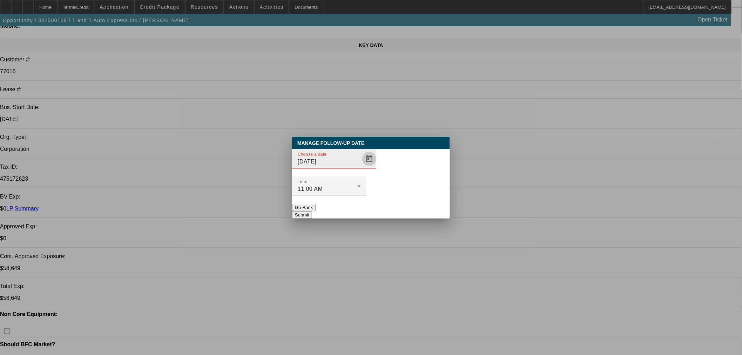
click at [361, 167] on span "Open calendar" at bounding box center [369, 158] width 17 height 17
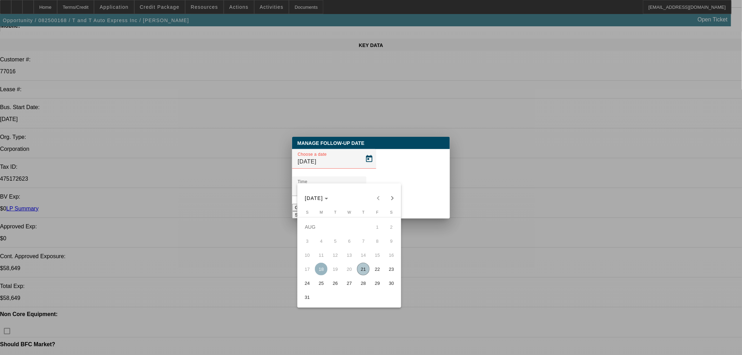
drag, startPoint x: 372, startPoint y: 263, endPoint x: 372, endPoint y: 245, distance: 18.6
click at [373, 263] on button "22" at bounding box center [377, 269] width 14 height 14
type input "[DATE]"
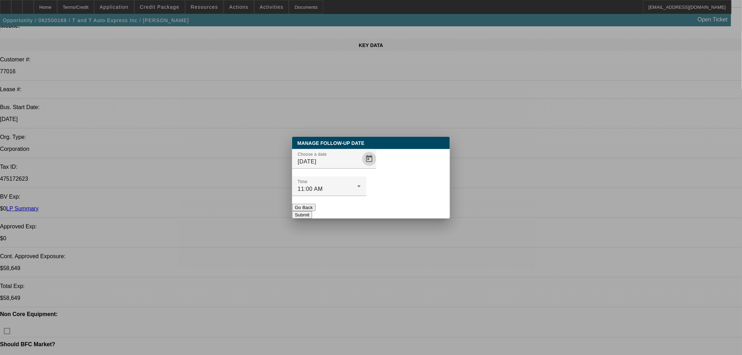
click at [366, 196] on div at bounding box center [329, 200] width 74 height 8
click at [312, 211] on button "Submit" at bounding box center [302, 214] width 20 height 7
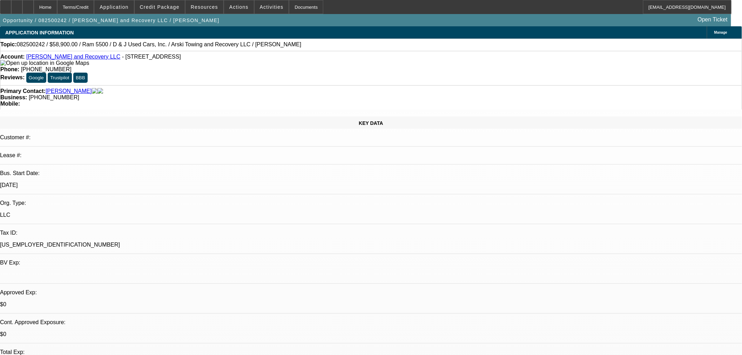
select select "0"
select select "0.1"
select select "4"
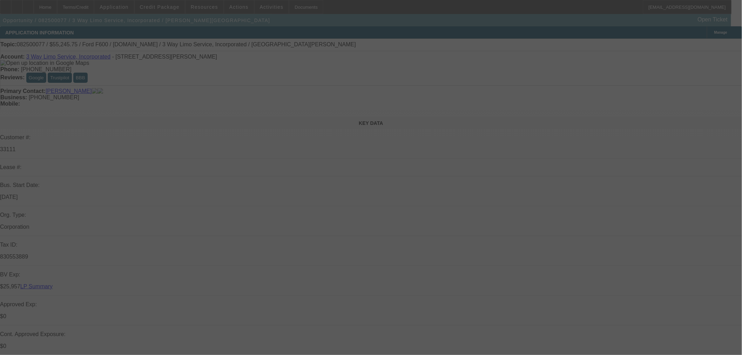
select select "0"
select select "0.1"
select select "0.15"
select select "0"
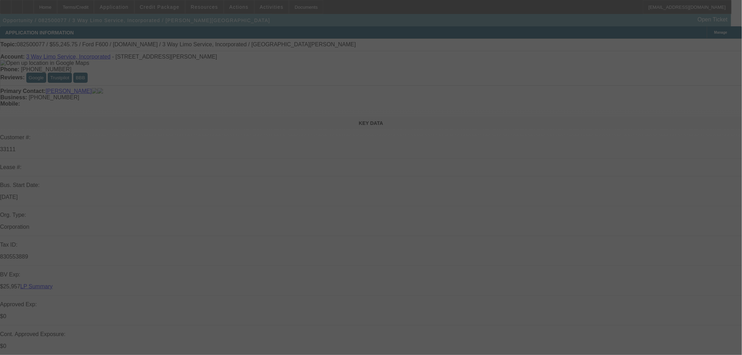
select select "0.1"
select select "0.15"
select select "2"
select select "0.1"
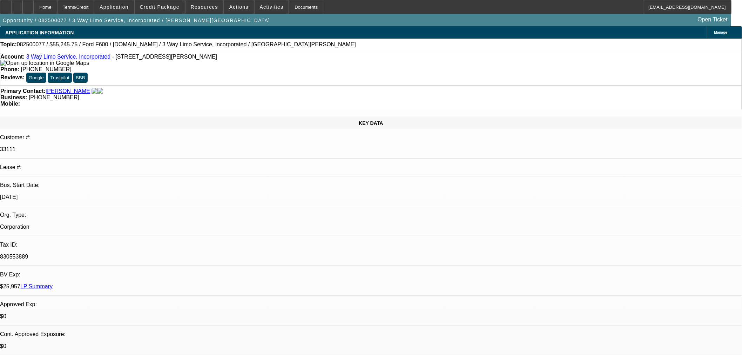
select select "1"
select select "2"
select select "4"
select select "1"
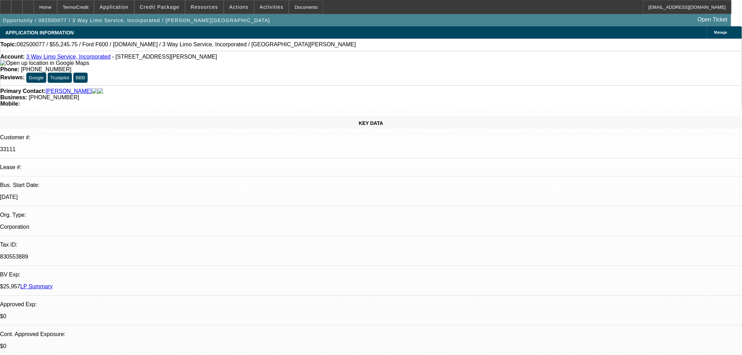
select select "4"
select select "1"
select select "2"
select select "4"
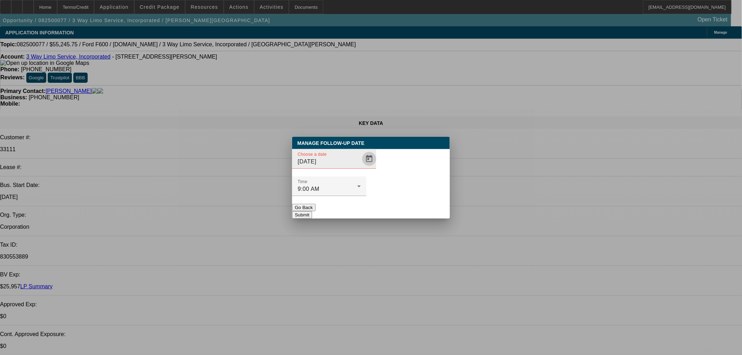
click at [361, 167] on span "Open calendar" at bounding box center [369, 158] width 17 height 17
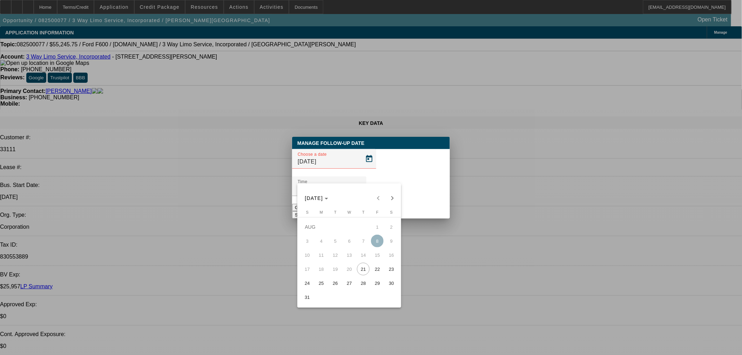
drag, startPoint x: 372, startPoint y: 279, endPoint x: 374, endPoint y: 266, distance: 12.7
click at [374, 266] on tbody "AUG 1 2 3 4 5 6 7 8 9 10 11 12 13 14 15 16 17 18 19 20 21 22 23 24 25 26 27 28 …" at bounding box center [349, 262] width 98 height 84
click at [374, 266] on span "22" at bounding box center [377, 268] width 13 height 13
type input "[DATE]"
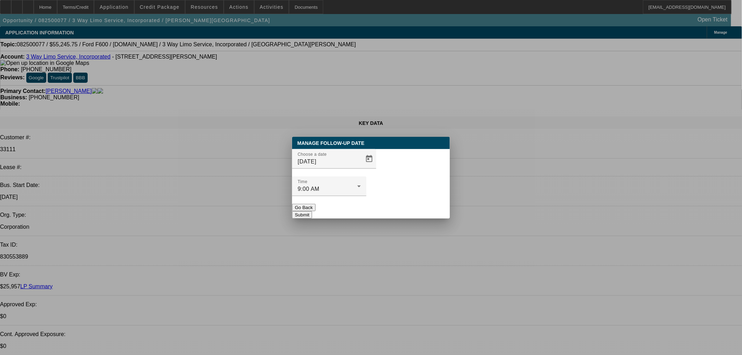
click at [312, 211] on button "Submit" at bounding box center [302, 214] width 20 height 7
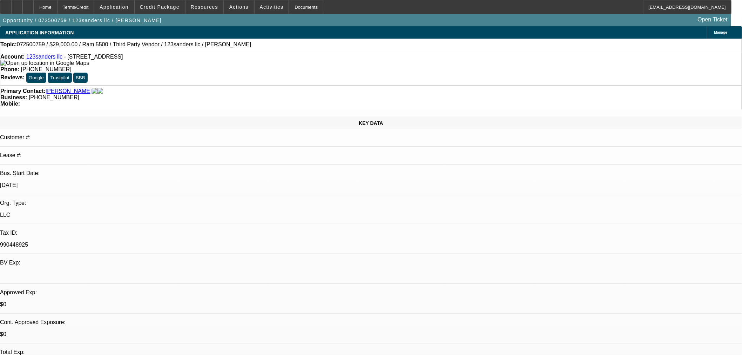
select select "0"
select select "6"
select select "0"
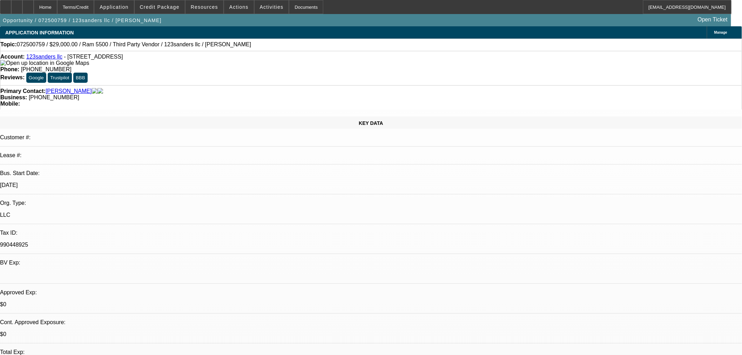
select select "0"
select select "6"
select select "0"
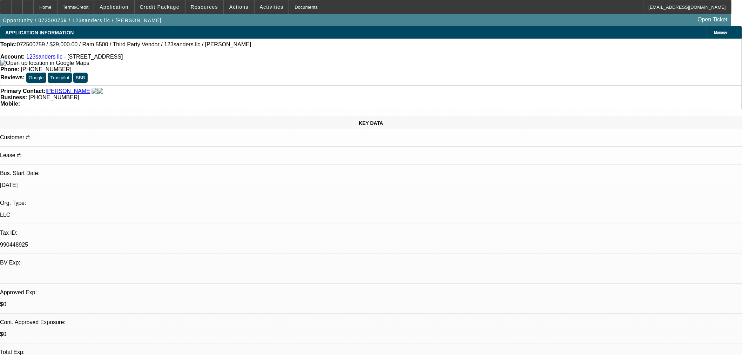
select select "2"
select select "0"
select select "6"
select select "0"
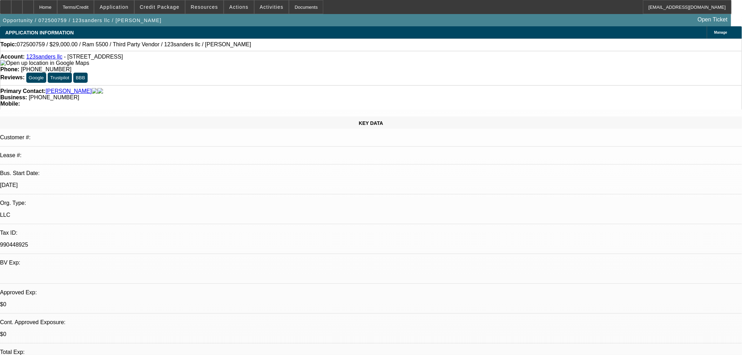
select select "0"
select select "6"
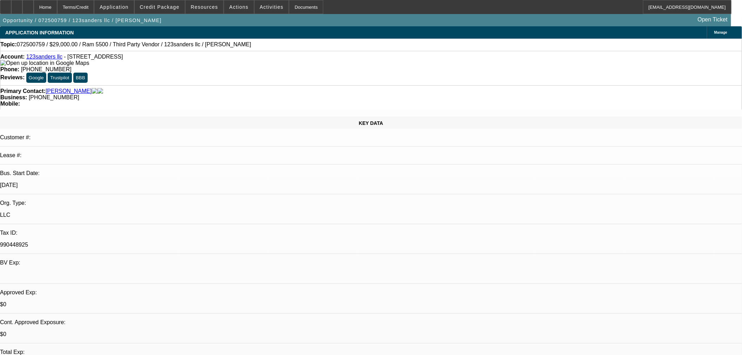
radio input "true"
type textarea "Texted saying tow truck was no good and had a check engine life. need new truck"
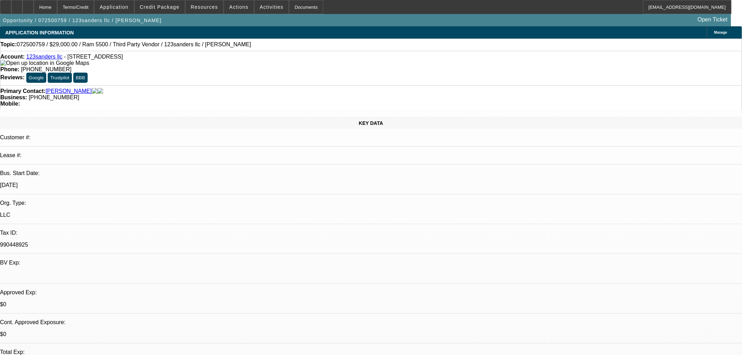
radio input "true"
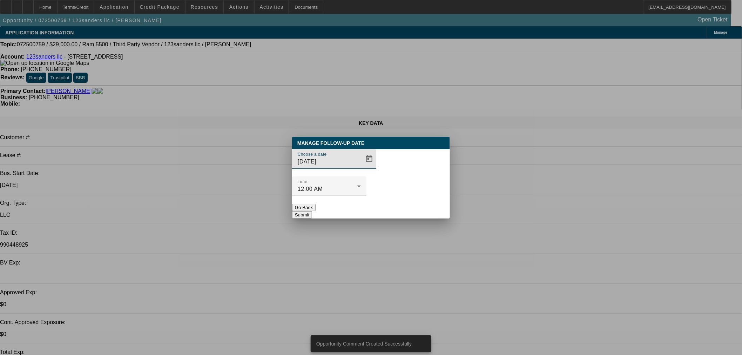
click at [361, 167] on span "Open calendar" at bounding box center [369, 158] width 17 height 17
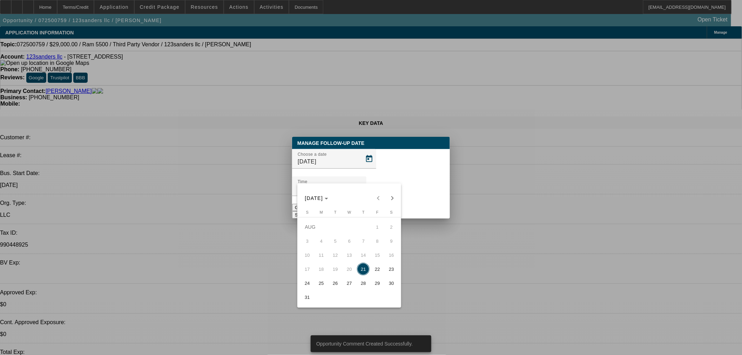
click at [377, 267] on span "22" at bounding box center [377, 268] width 13 height 13
type input "[DATE]"
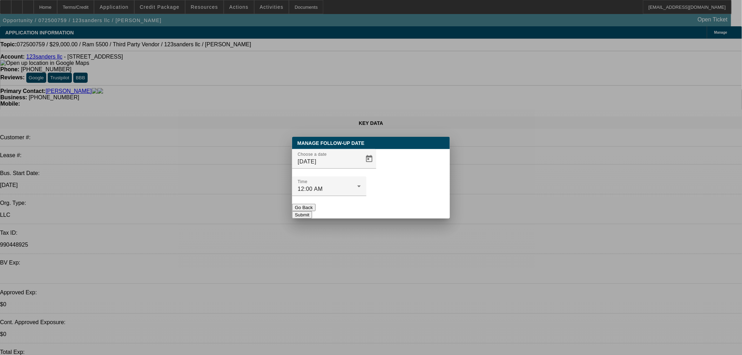
click at [312, 211] on button "Submit" at bounding box center [302, 214] width 20 height 7
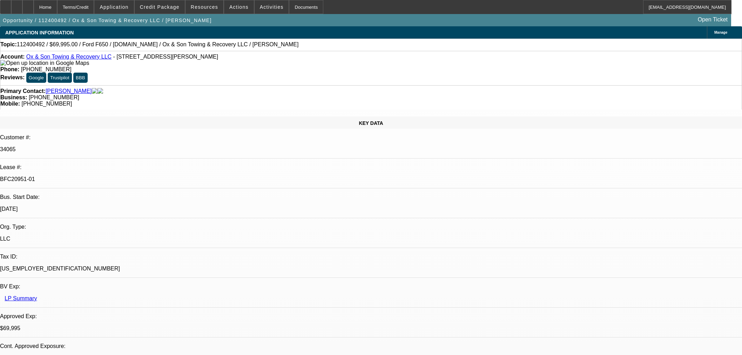
select select "0"
select select "3"
select select "0"
select select "6"
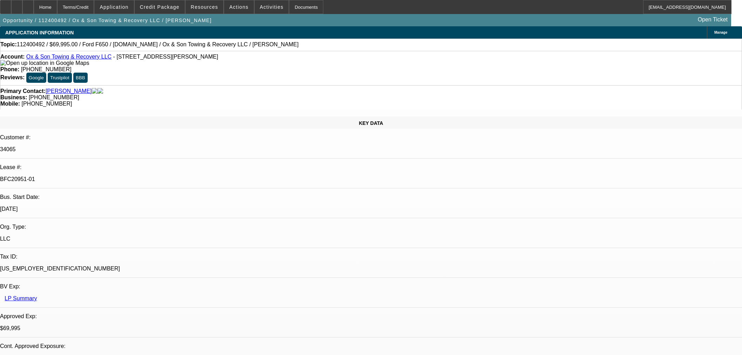
select select "0"
select select "3"
select select "0"
select select "6"
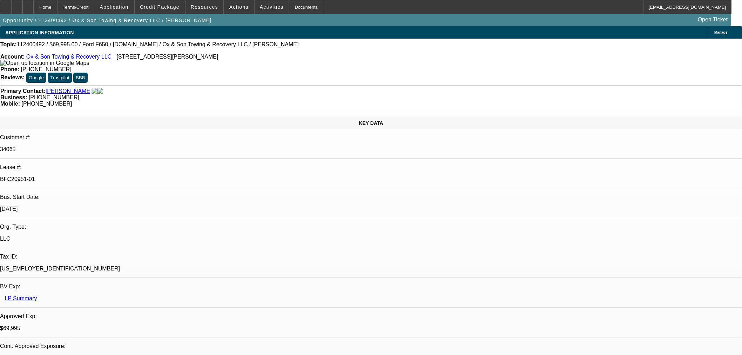
select select "0"
select select "3"
select select "0"
select select "6"
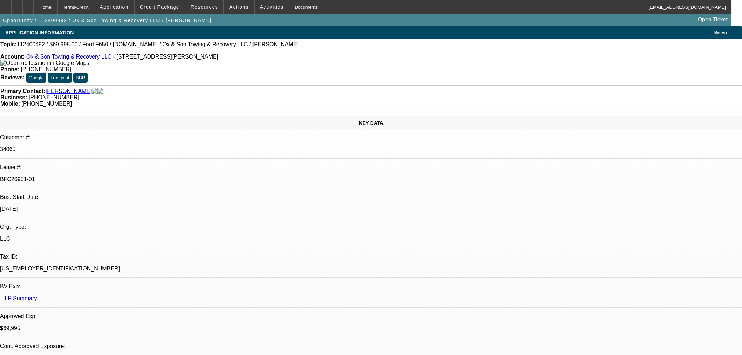
select select "0"
select select "3"
select select "0"
select select "6"
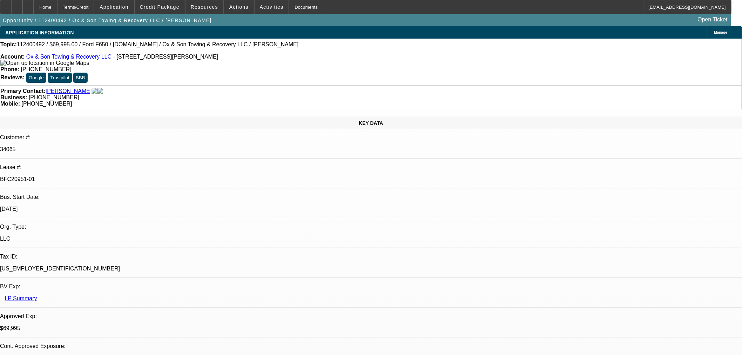
click at [28, 5] on icon at bounding box center [28, 5] width 0 height 0
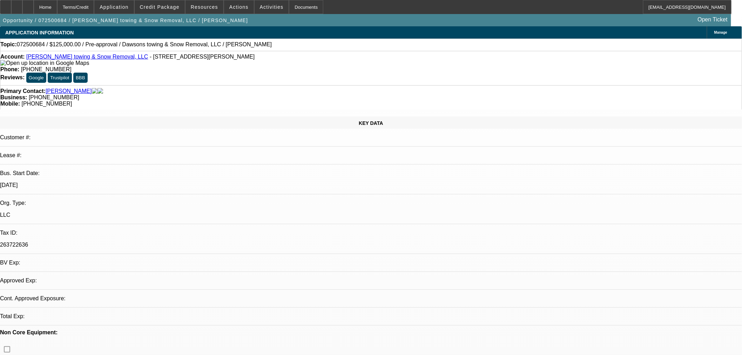
select select "0"
select select "2"
select select "0.1"
select select "4"
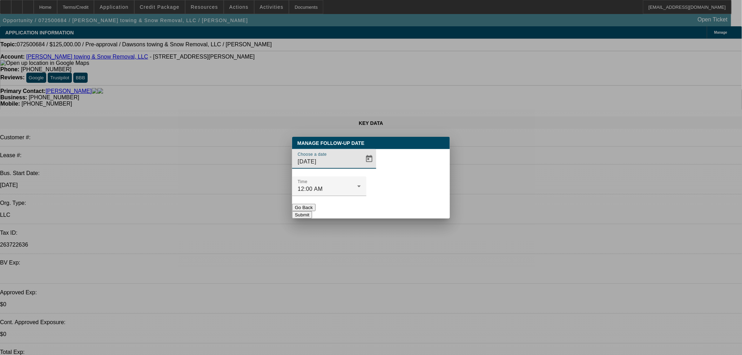
drag, startPoint x: 386, startPoint y: 166, endPoint x: 370, endPoint y: 174, distance: 17.7
click at [366, 176] on div "Time 12:00 AM" at bounding box center [329, 186] width 74 height 20
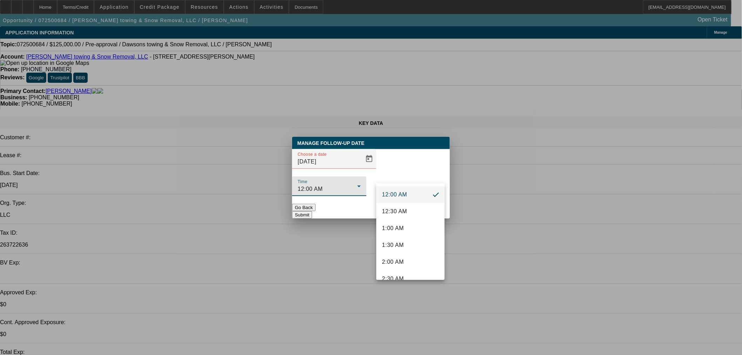
click at [369, 174] on div at bounding box center [371, 177] width 742 height 355
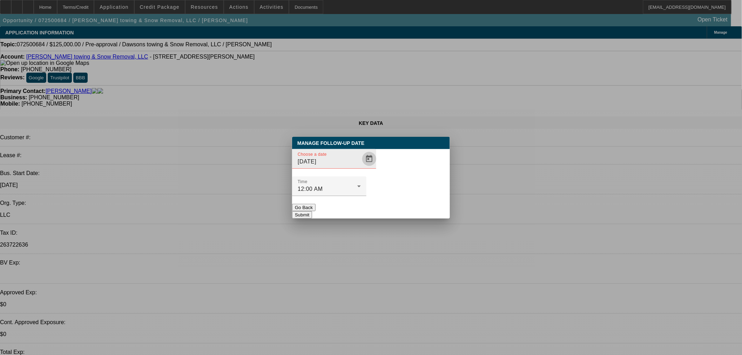
click at [361, 167] on span "Open calendar" at bounding box center [369, 158] width 17 height 17
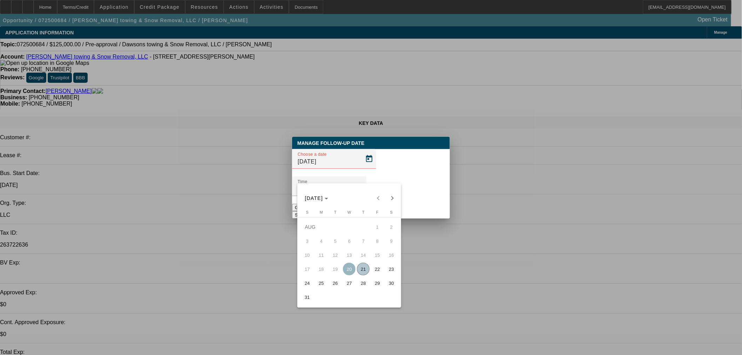
click at [373, 268] on span "22" at bounding box center [377, 268] width 13 height 13
type input "8/22/2025"
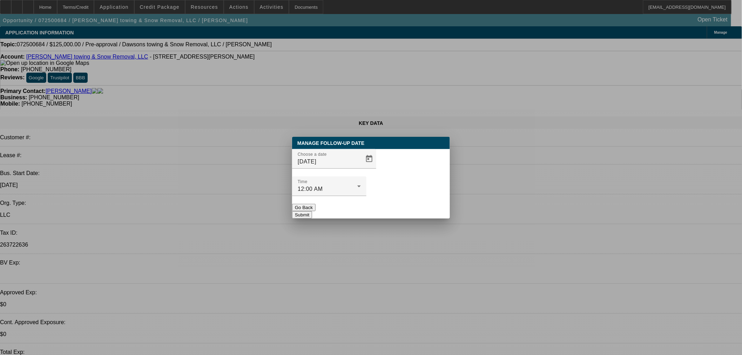
click at [312, 211] on button "Submit" at bounding box center [302, 214] width 20 height 7
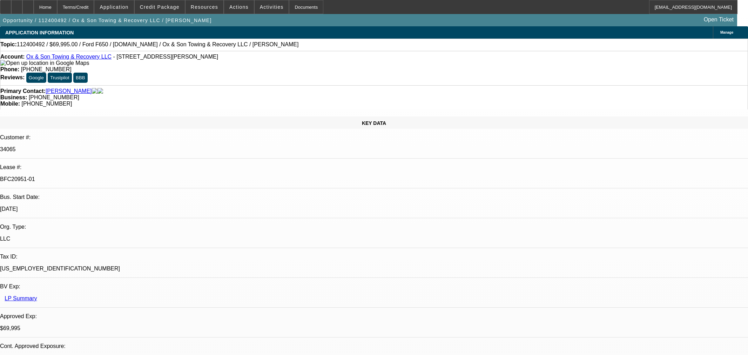
select select "0"
select select "3"
select select "0"
select select "6"
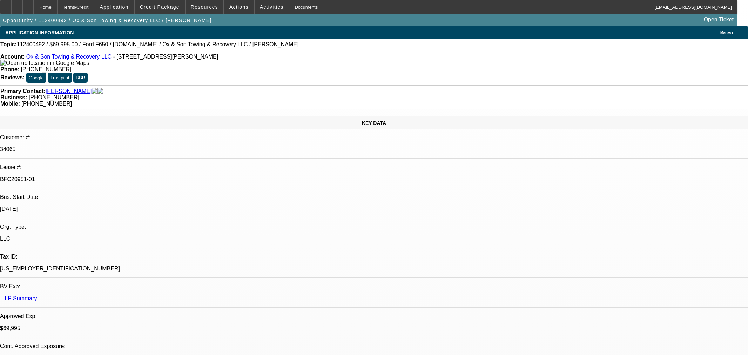
select select "0"
select select "3"
select select "0"
select select "6"
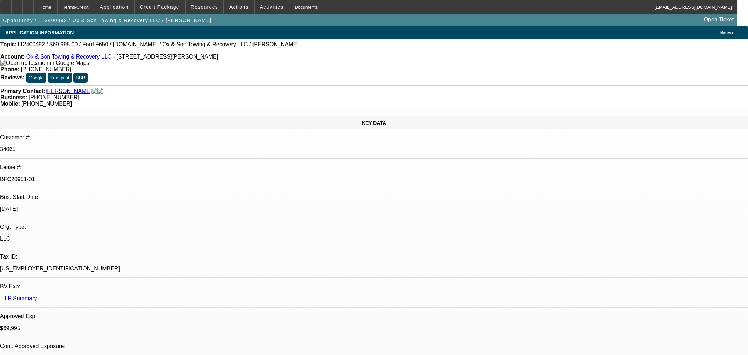
select select "0"
select select "3"
select select "0"
select select "6"
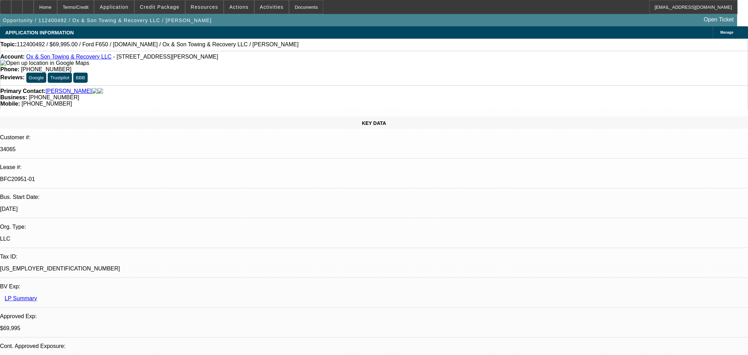
select select "0"
select select "3"
select select "0"
select select "6"
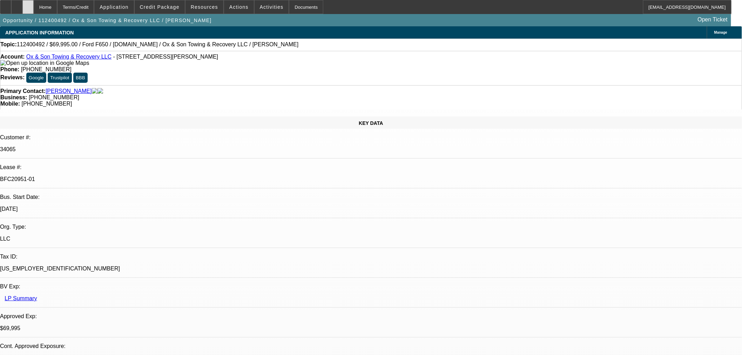
click at [34, 5] on div at bounding box center [27, 7] width 11 height 14
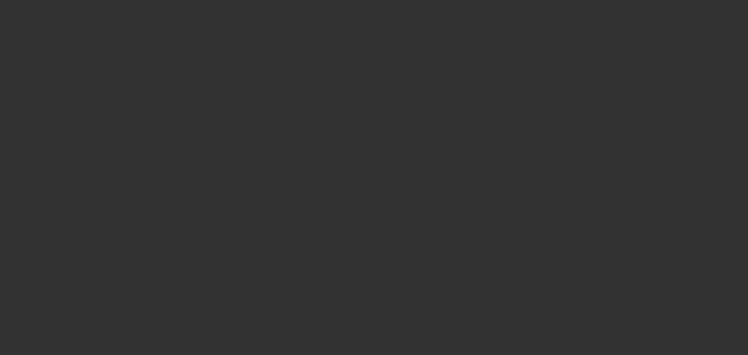
select select "0"
select select "3"
select select "0"
select select "6"
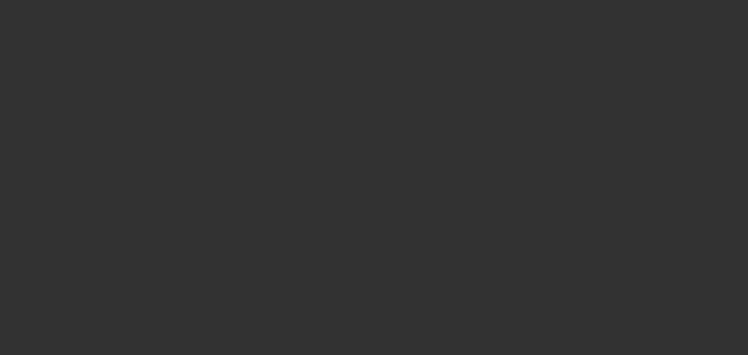
select select "0"
select select "3"
select select "0"
select select "6"
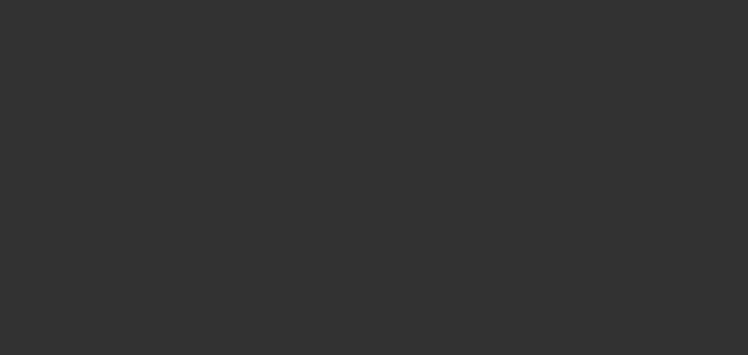
select select "0"
select select "3"
select select "0"
select select "6"
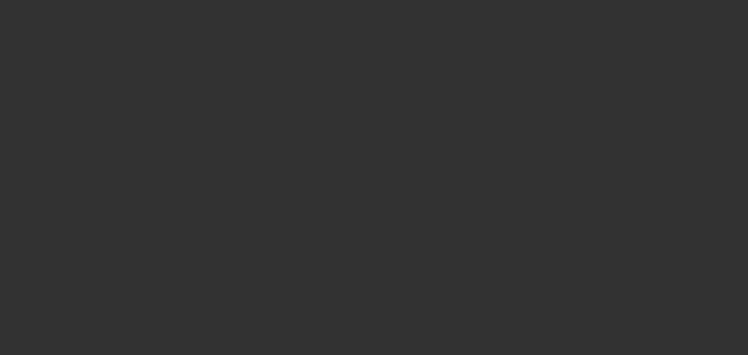
select select "0"
select select "3"
select select "0"
select select "6"
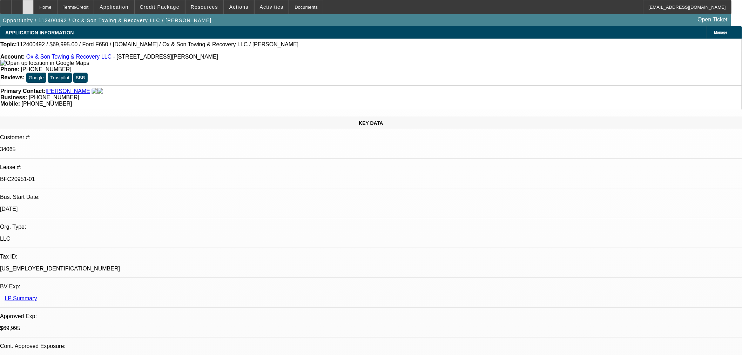
click at [34, 11] on div at bounding box center [27, 7] width 11 height 14
select select "0"
select select "3"
select select "0"
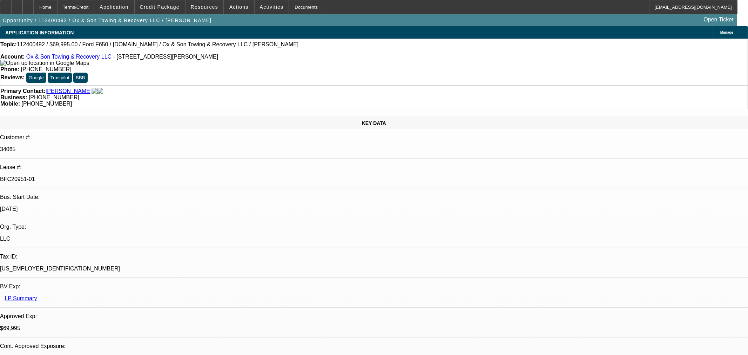
select select "6"
select select "0"
select select "3"
select select "0"
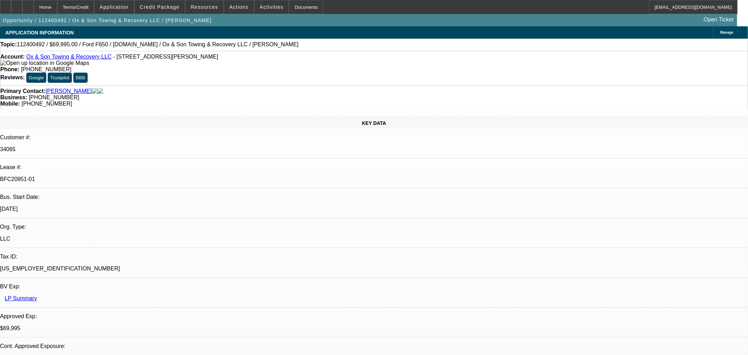
select select "6"
select select "0"
select select "3"
select select "0"
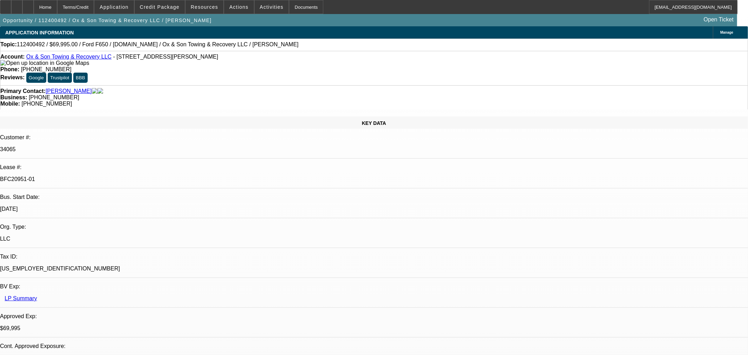
select select "6"
select select "0"
select select "3"
select select "0"
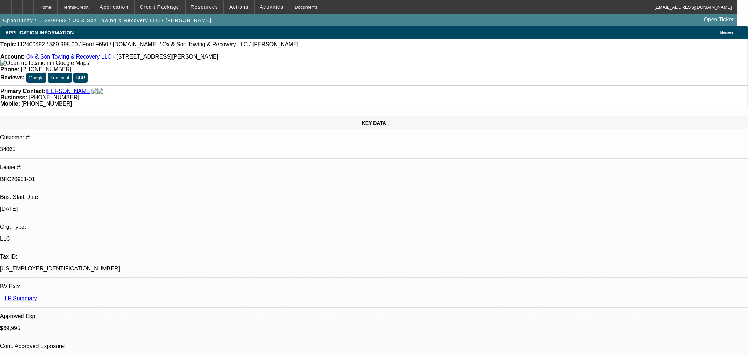
select select "6"
drag, startPoint x: 532, startPoint y: 235, endPoint x: 553, endPoint y: 230, distance: 21.6
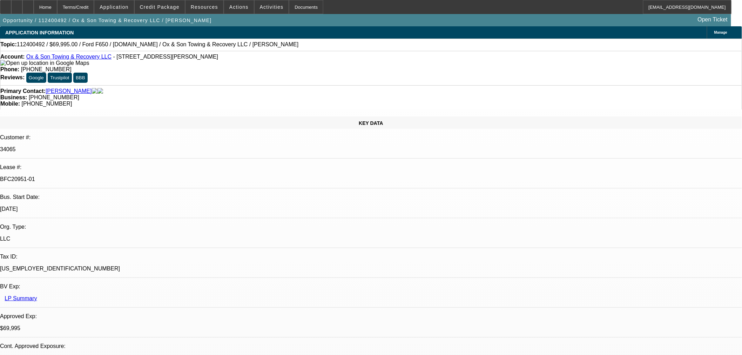
drag, startPoint x: 594, startPoint y: 232, endPoint x: 557, endPoint y: 235, distance: 37.3
drag, startPoint x: 517, startPoint y: 233, endPoint x: 537, endPoint y: 233, distance: 19.3
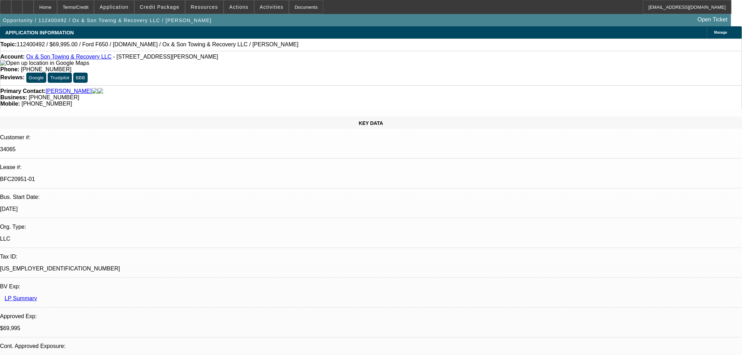
drag, startPoint x: 591, startPoint y: 234, endPoint x: 557, endPoint y: 236, distance: 33.7
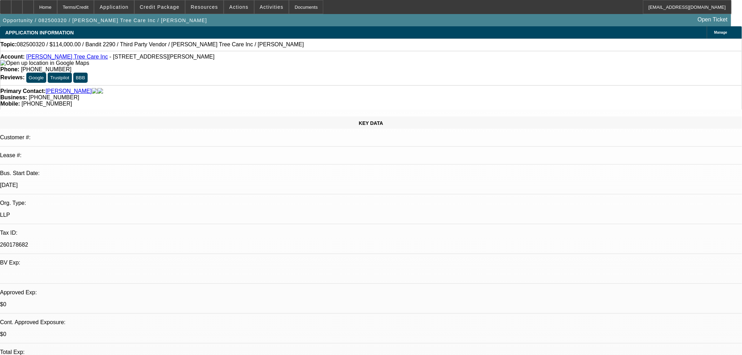
select select "0"
select select "6"
select select "0"
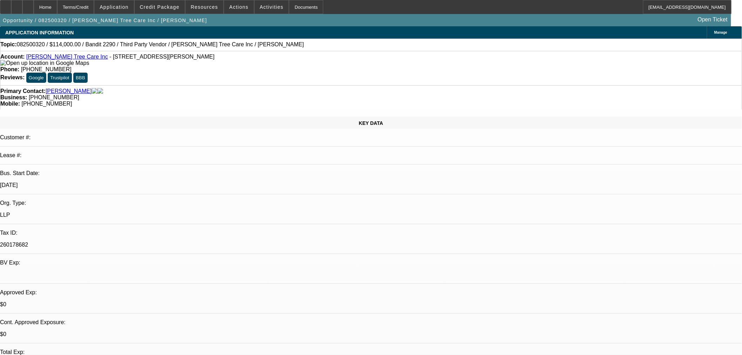
select select "0"
select select "6"
select select "0"
select select "2"
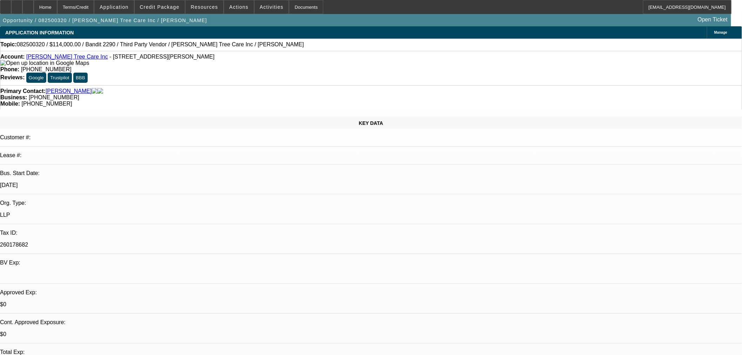
select select "2"
select select "0"
select select "6"
select select "0"
select select "2"
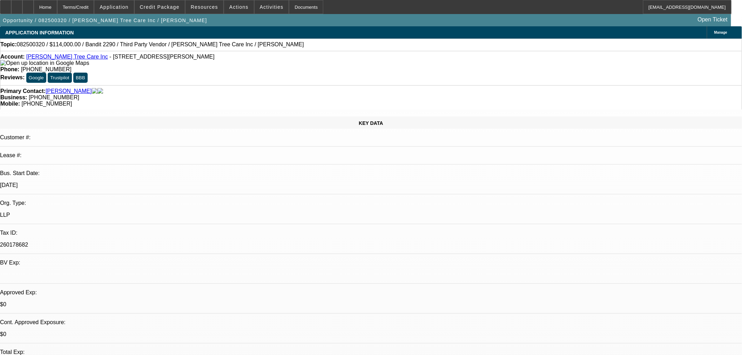
select select "2"
select select "0"
select select "6"
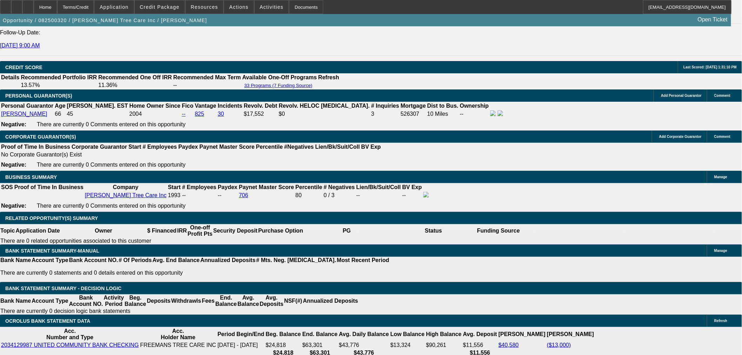
scroll to position [973, 0]
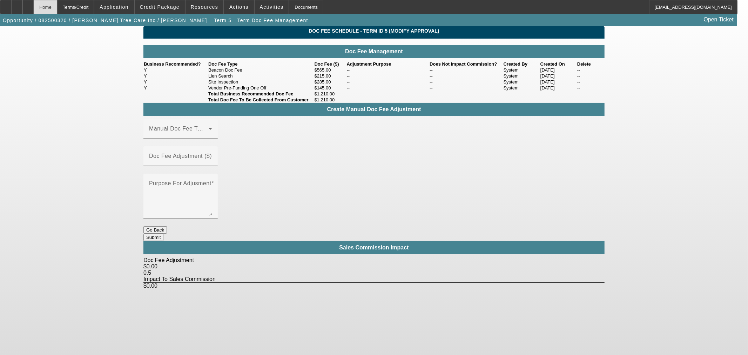
click at [57, 7] on div "Home" at bounding box center [45, 7] width 23 height 14
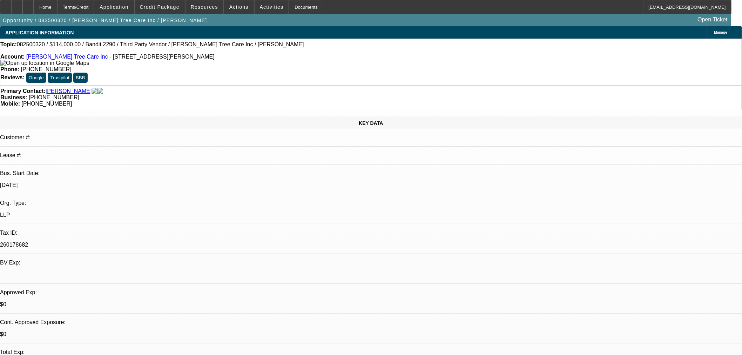
select select "0"
select select "6"
select select "0"
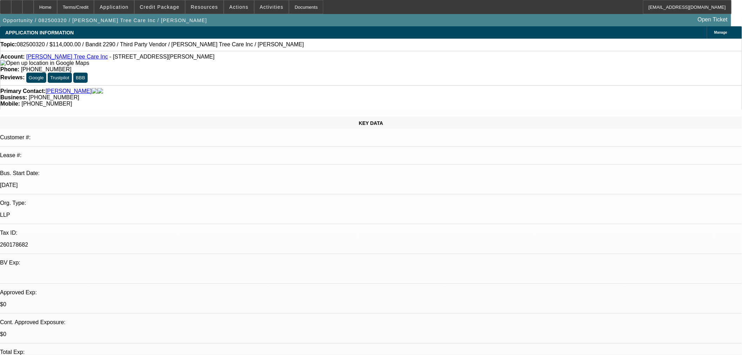
select select "0"
select select "6"
select select "0"
select select "2"
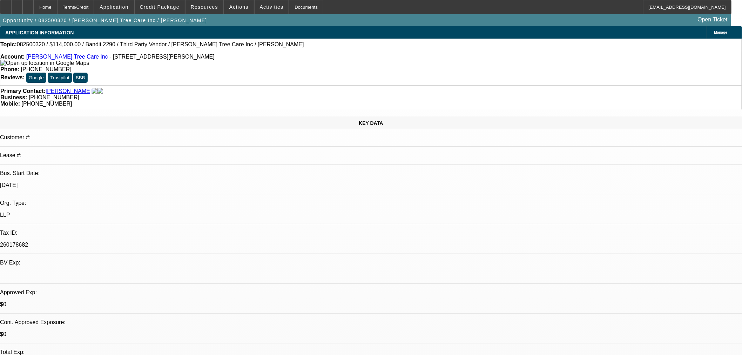
select select "2"
select select "0"
select select "6"
select select "0"
select select "2"
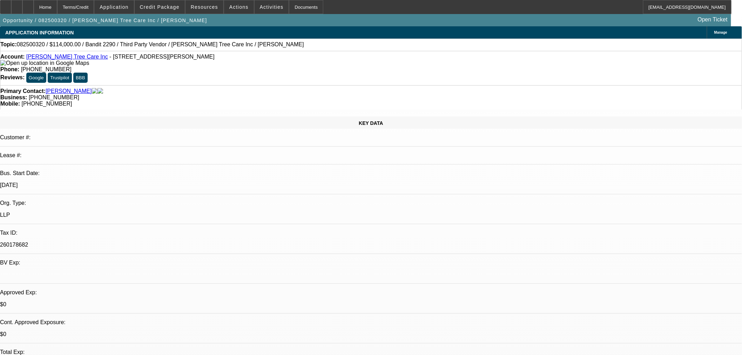
select select "2"
select select "0"
select select "6"
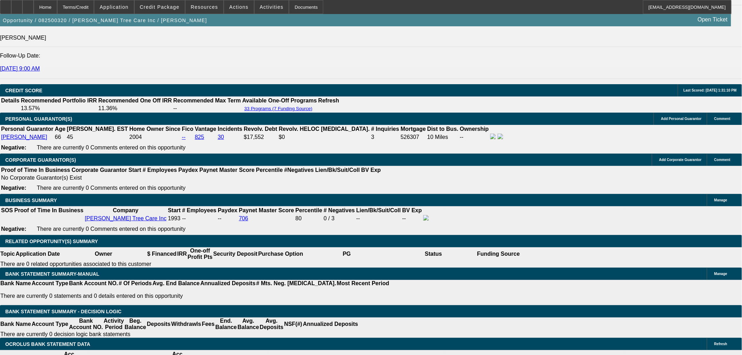
scroll to position [973, 0]
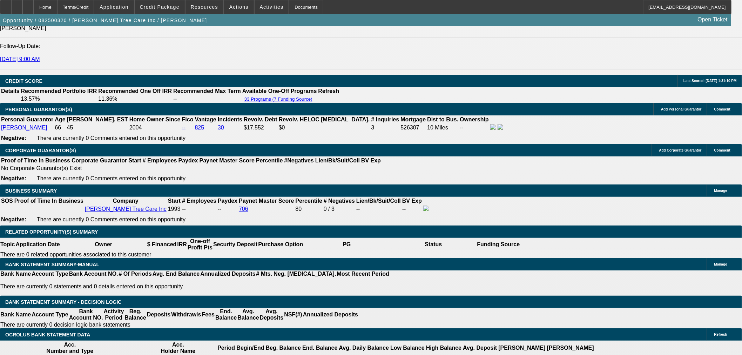
type input "2390.12"
type input "2836.89"
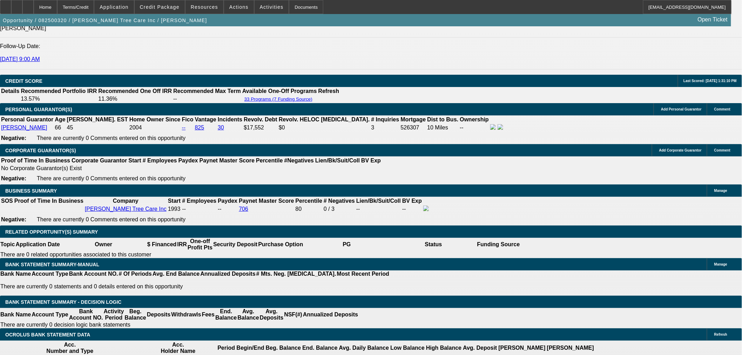
type input "$2,390.12"
type input "$2,836.89"
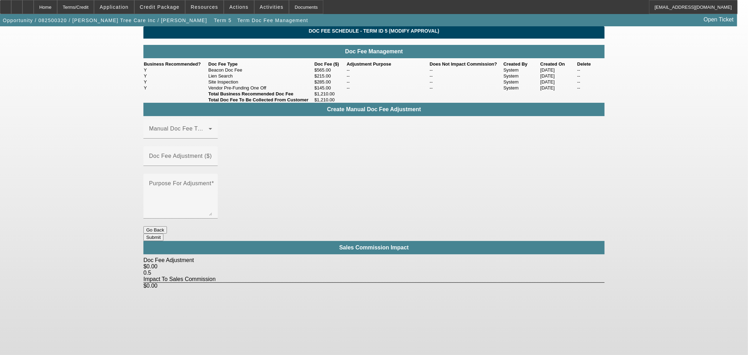
drag, startPoint x: 318, startPoint y: 97, endPoint x: 327, endPoint y: 97, distance: 8.8
click at [327, 85] on td "$285.00" at bounding box center [330, 82] width 32 height 6
click at [57, 6] on div "Home" at bounding box center [45, 7] width 23 height 14
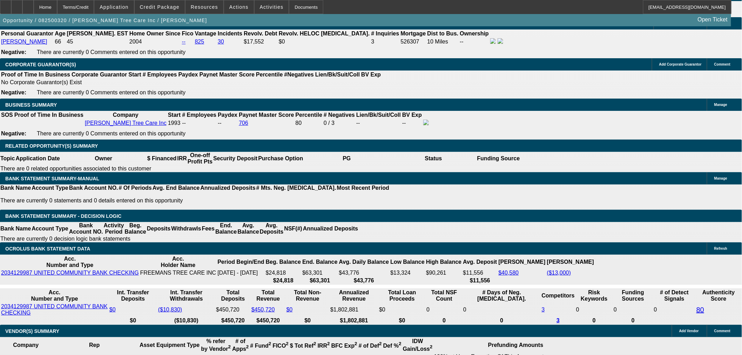
select select "0"
select select "6"
select select "0"
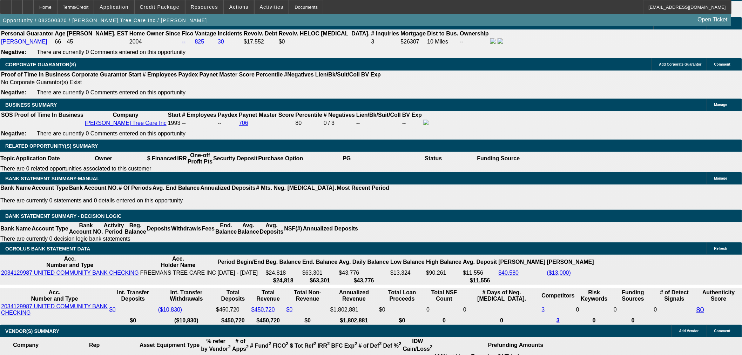
select select "0"
select select "6"
select select "0"
select select "2"
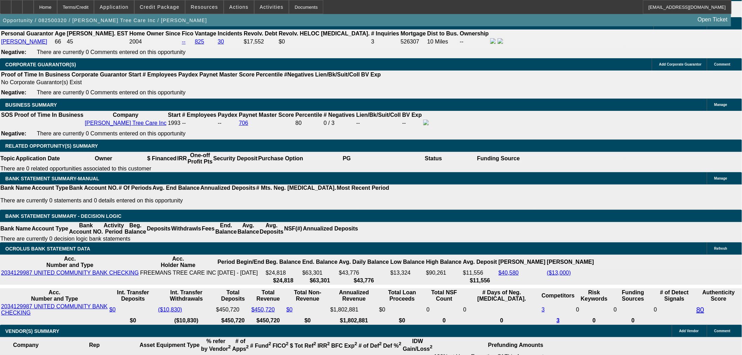
select select "2"
select select "0"
select select "6"
select select "0"
select select "2"
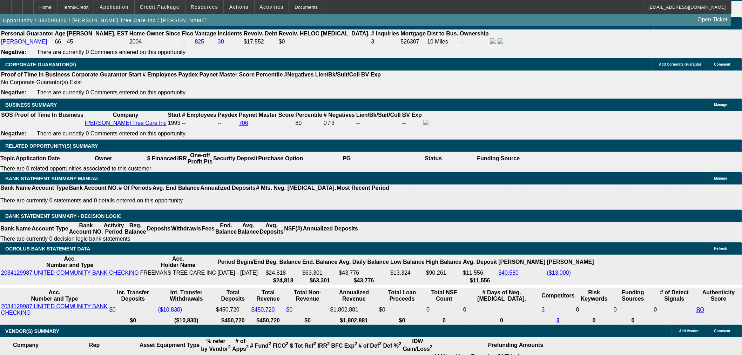
select select "2"
select select "0"
select select "6"
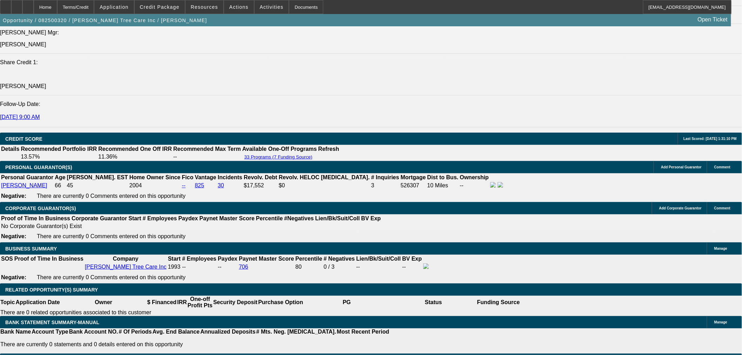
scroll to position [915, 0]
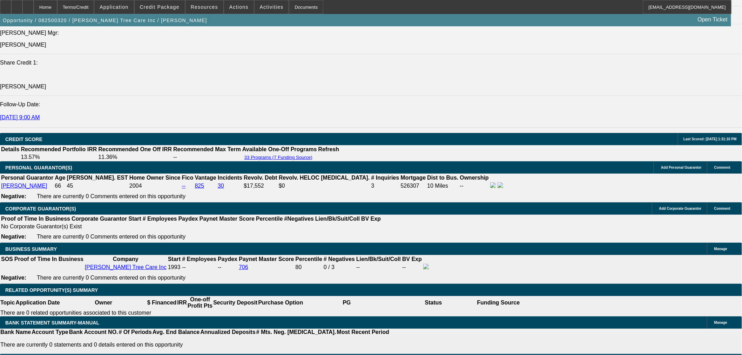
type input "$2,836.89"
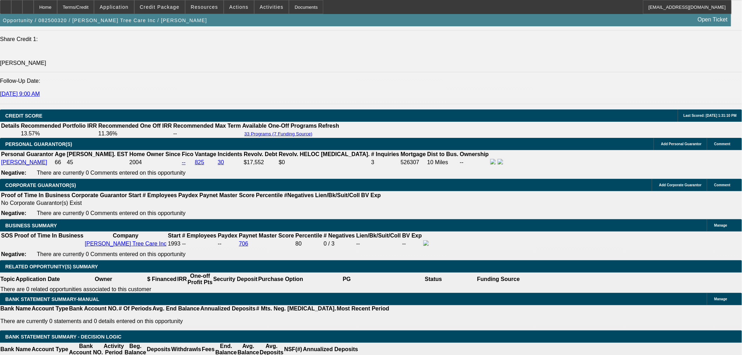
scroll to position [993, 0]
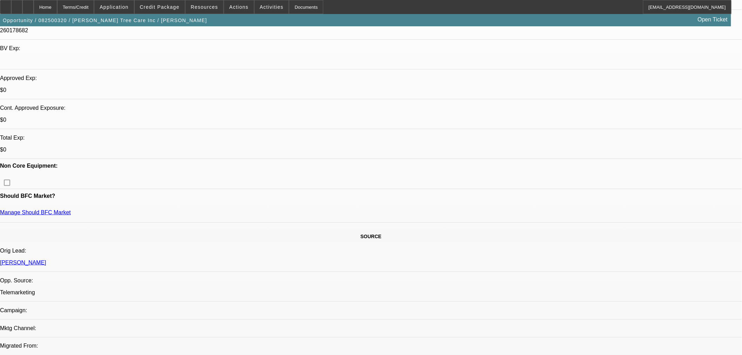
scroll to position [0, 0]
